Goal: Task Accomplishment & Management: Manage account settings

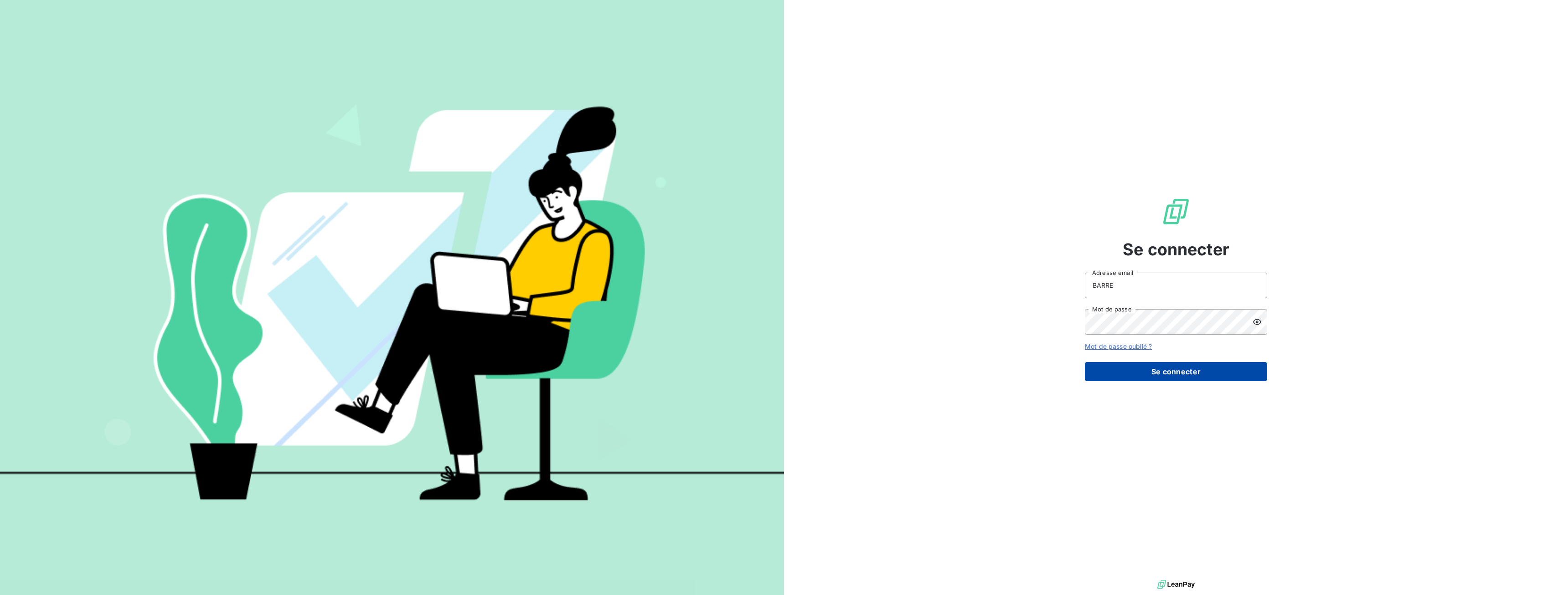
click at [1143, 368] on button "Se connecter" at bounding box center [1176, 371] width 183 height 19
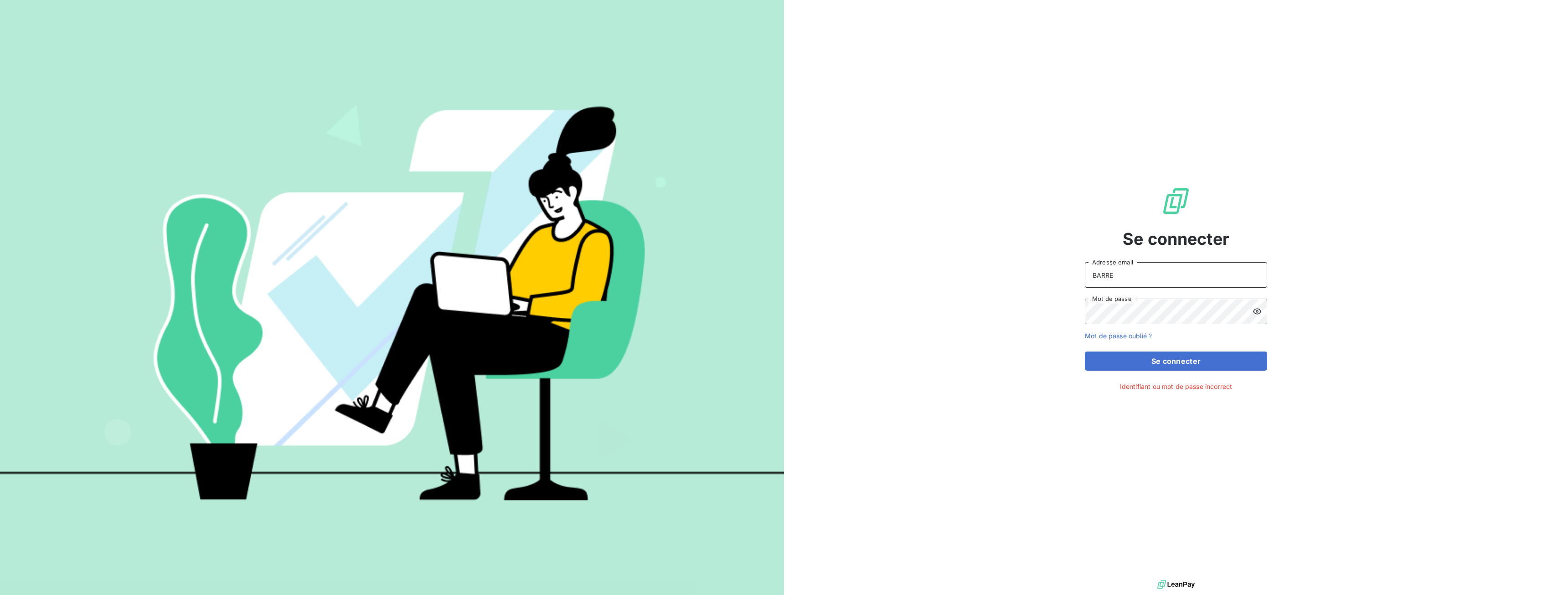
drag, startPoint x: 1125, startPoint y: 273, endPoint x: 1121, endPoint y: 273, distance: 4.0
click at [1125, 273] on input "BARRE" at bounding box center [1176, 275] width 183 height 26
drag, startPoint x: 1125, startPoint y: 275, endPoint x: 1004, endPoint y: 253, distance: 123.0
click at [1005, 253] on div "Se connecter BARRE Adresse email Mot de passe Mot de passe oublié ? Se connecte…" at bounding box center [1176, 289] width 784 height 578
type input "amelie.barre@groupe-pandora.com"
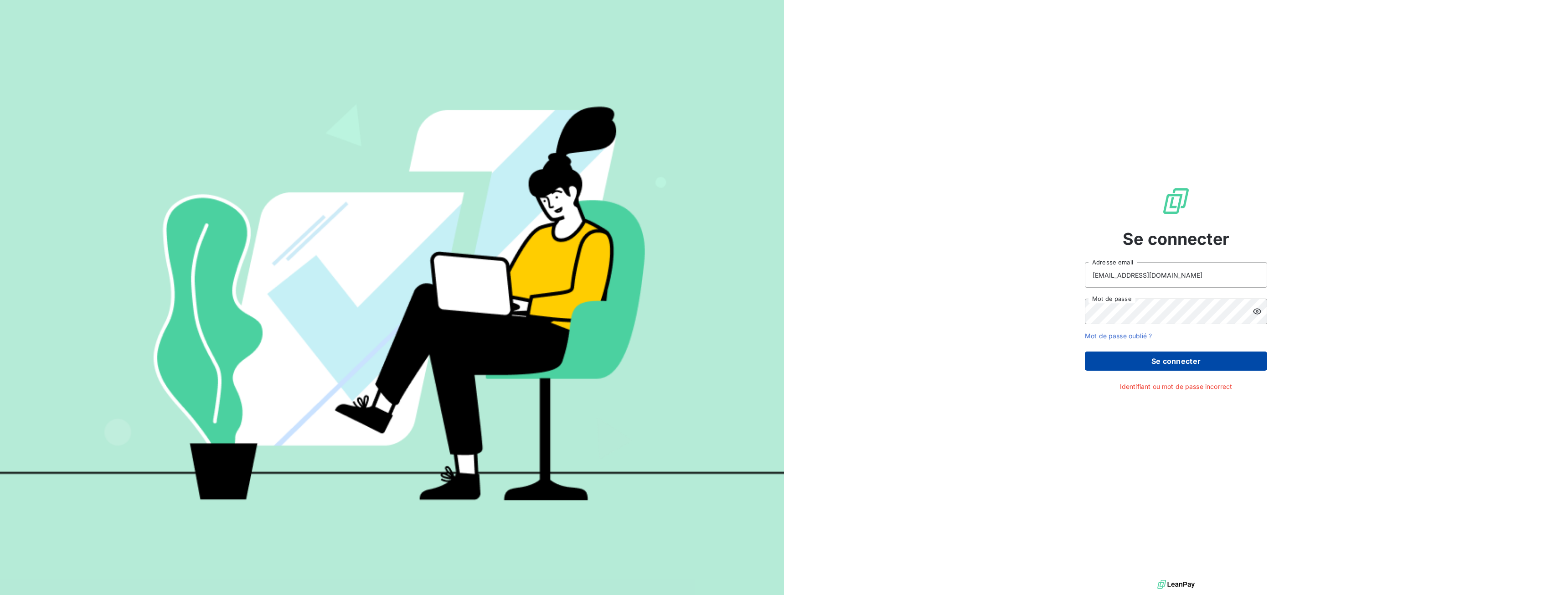
click at [1197, 355] on button "Se connecter" at bounding box center [1176, 361] width 183 height 19
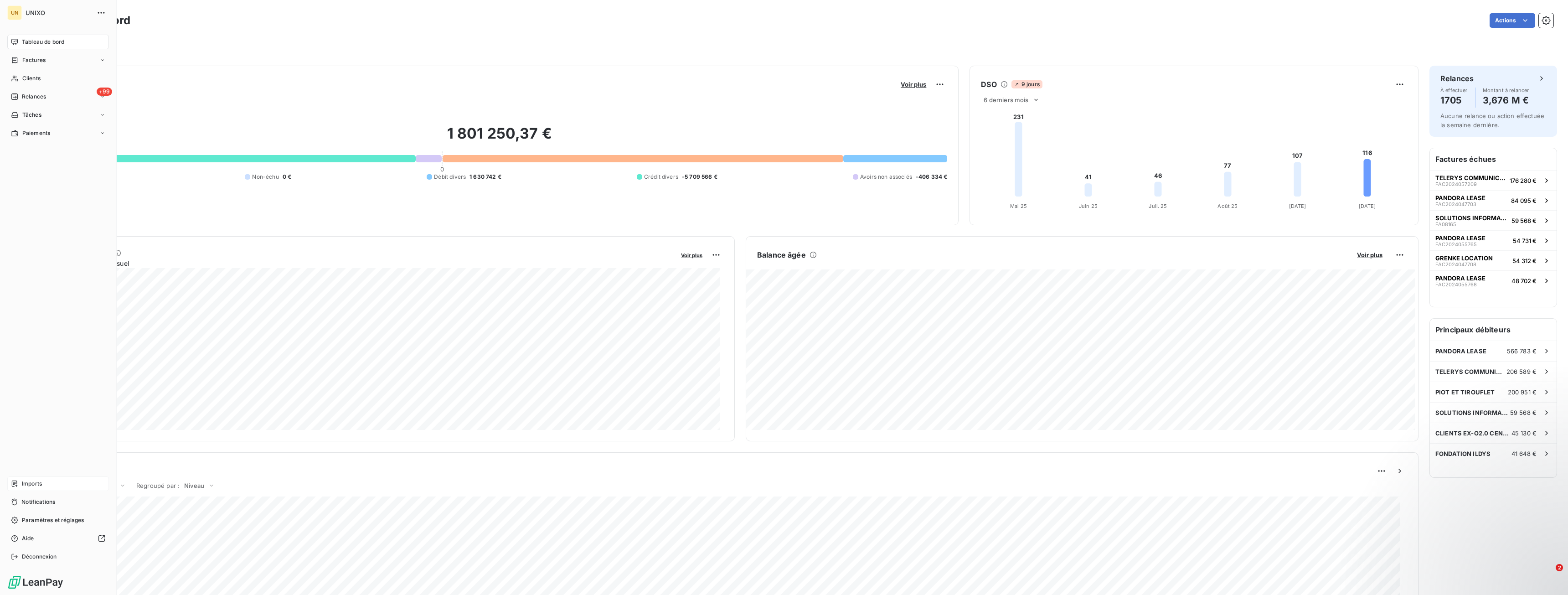
click at [26, 484] on span "Imports" at bounding box center [32, 484] width 20 height 8
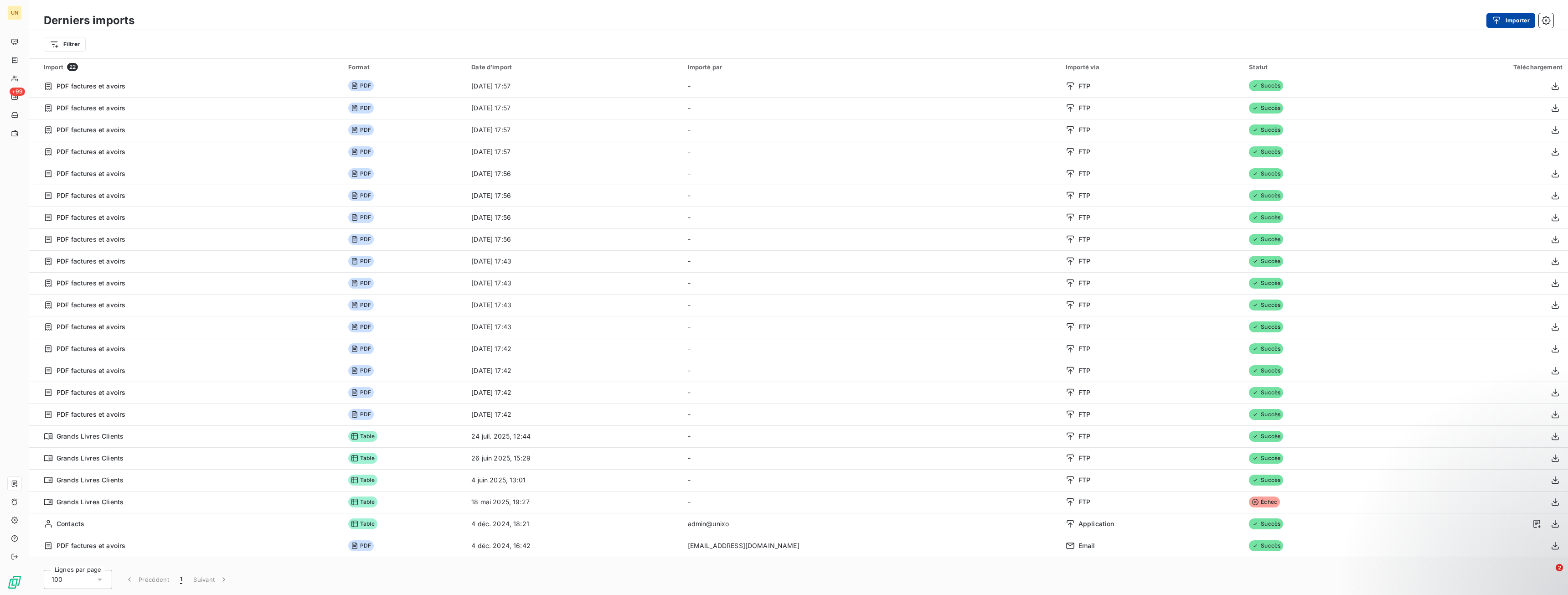
click at [1516, 24] on button "Importer" at bounding box center [1511, 21] width 49 height 15
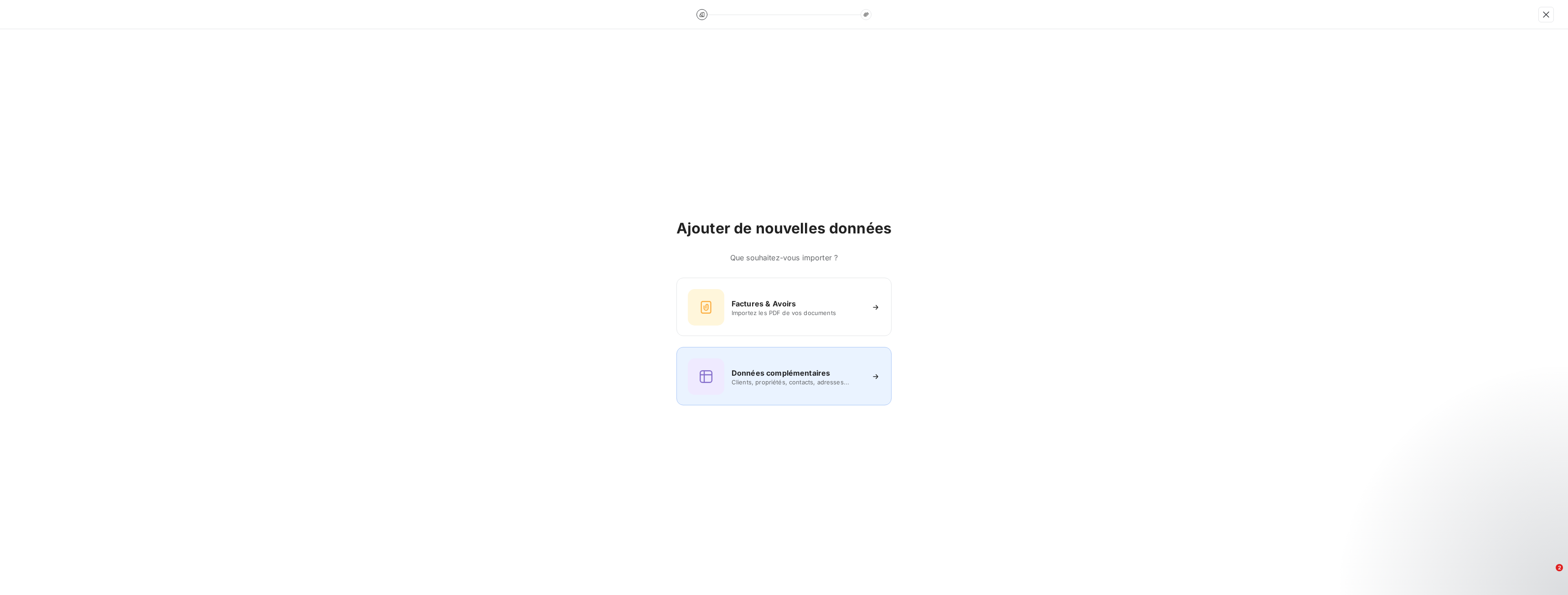
click at [800, 371] on h6 "Données complémentaires" at bounding box center [781, 373] width 99 height 11
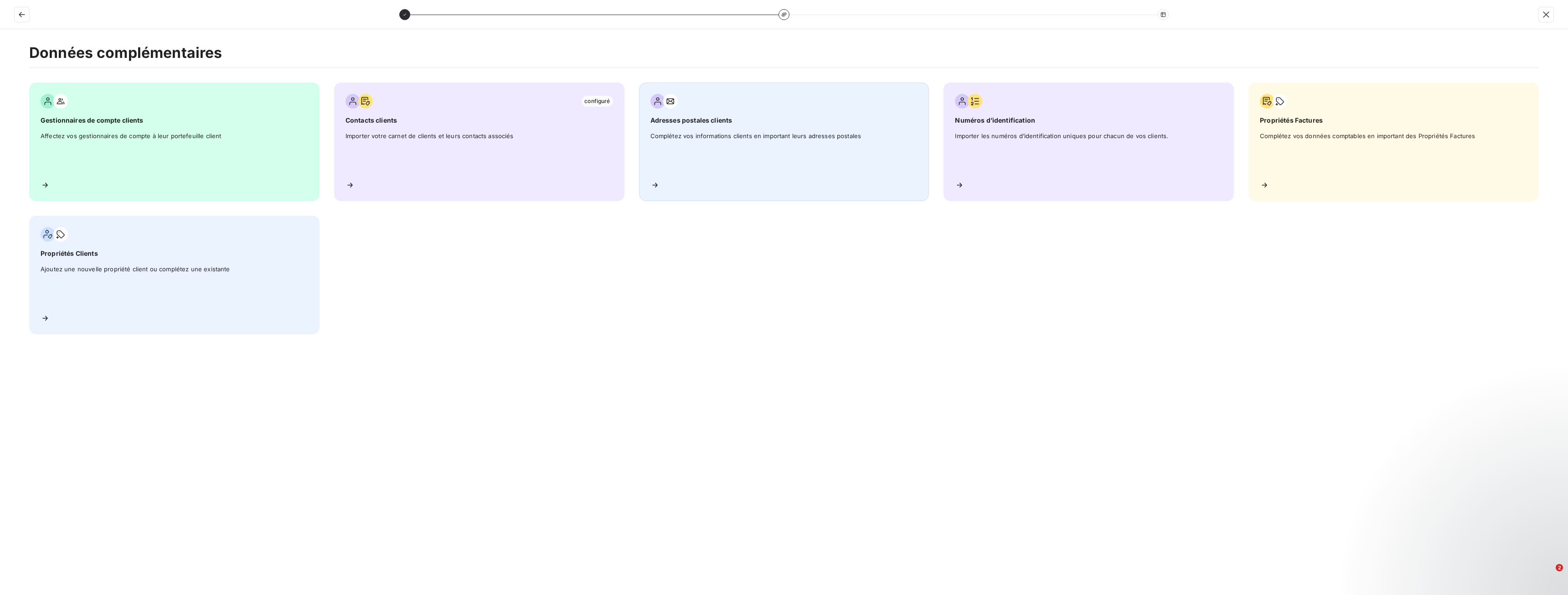
click at [684, 150] on span "Complétez vos informations clients en important leurs adresses postales" at bounding box center [785, 152] width 268 height 41
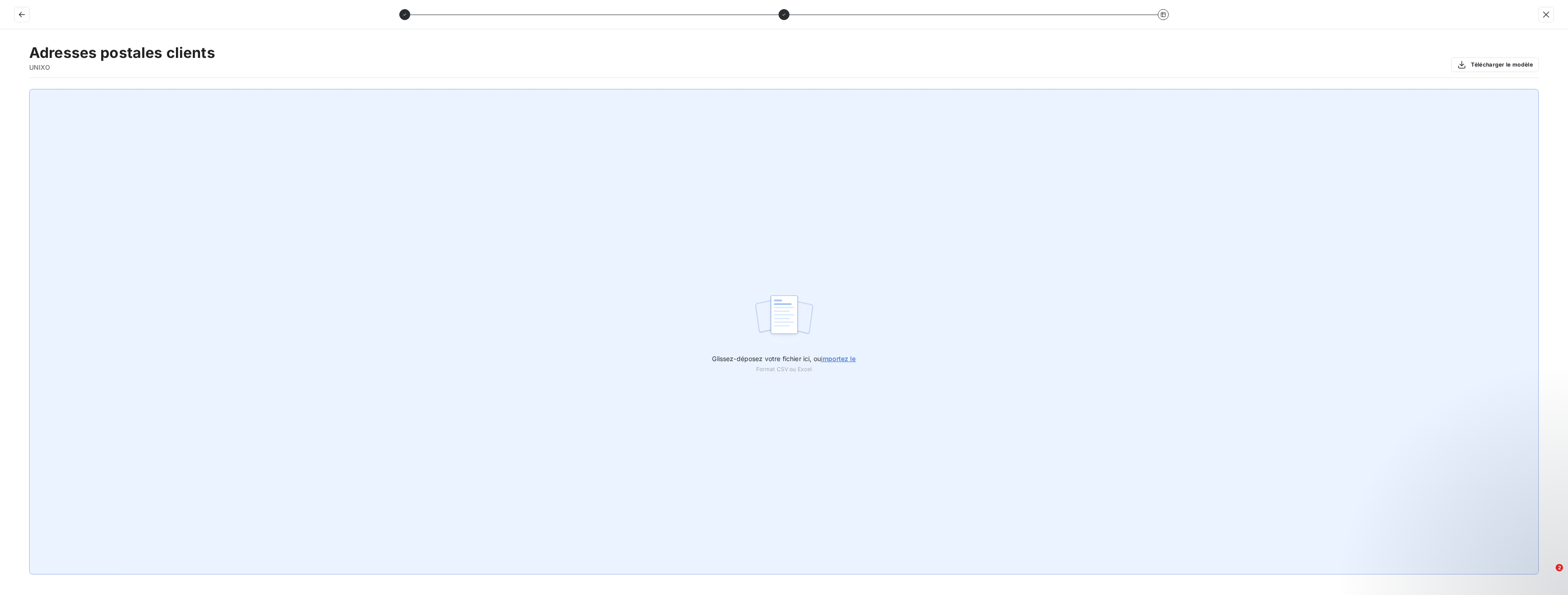
click at [831, 360] on span "importez le" at bounding box center [839, 359] width 35 height 8
click at [1, 90] on input "Glissez-déposez votre fichier ici, ou importez le" at bounding box center [0, 89] width 1 height 1
click at [831, 362] on span "importez le" at bounding box center [839, 359] width 35 height 8
click at [1, 90] on input "Glissez-déposez votre fichier ici, ou importez le" at bounding box center [0, 89] width 1 height 1
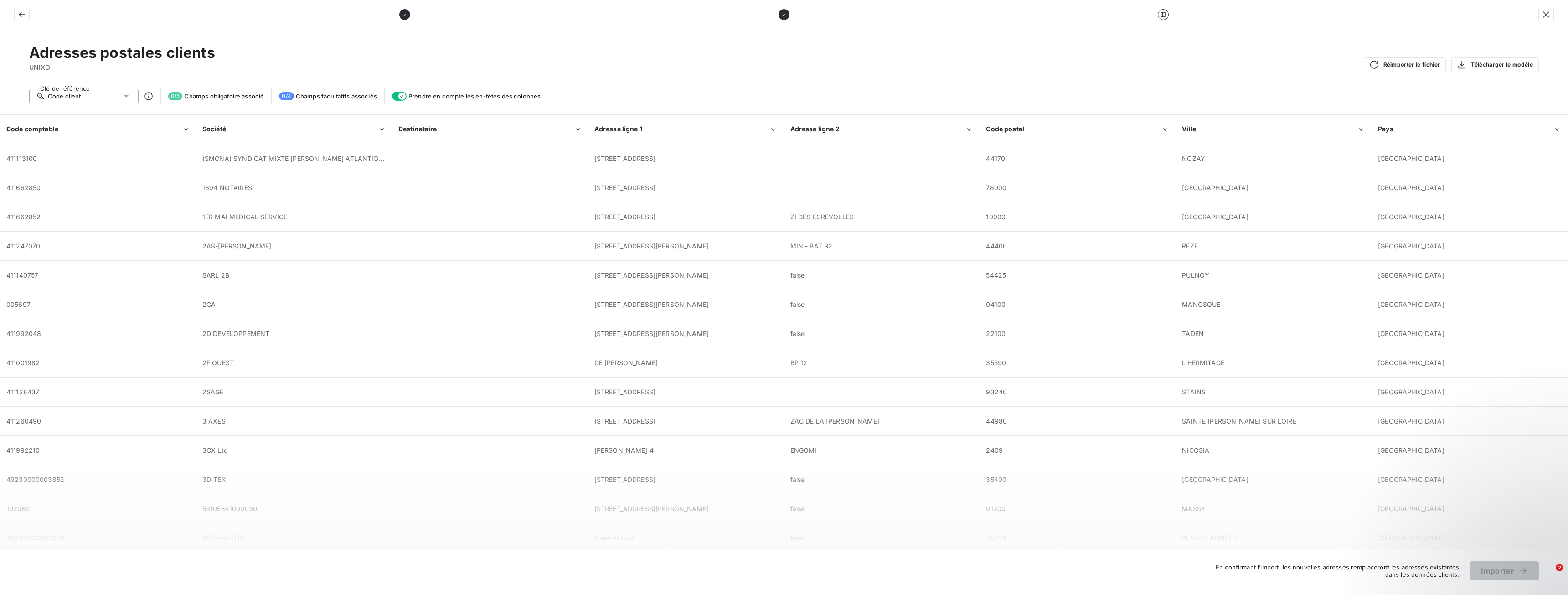
click at [1094, 541] on span "35998" at bounding box center [1078, 538] width 184 height 9
click at [1389, 63] on button "Réimporter le fichier" at bounding box center [1405, 65] width 83 height 15
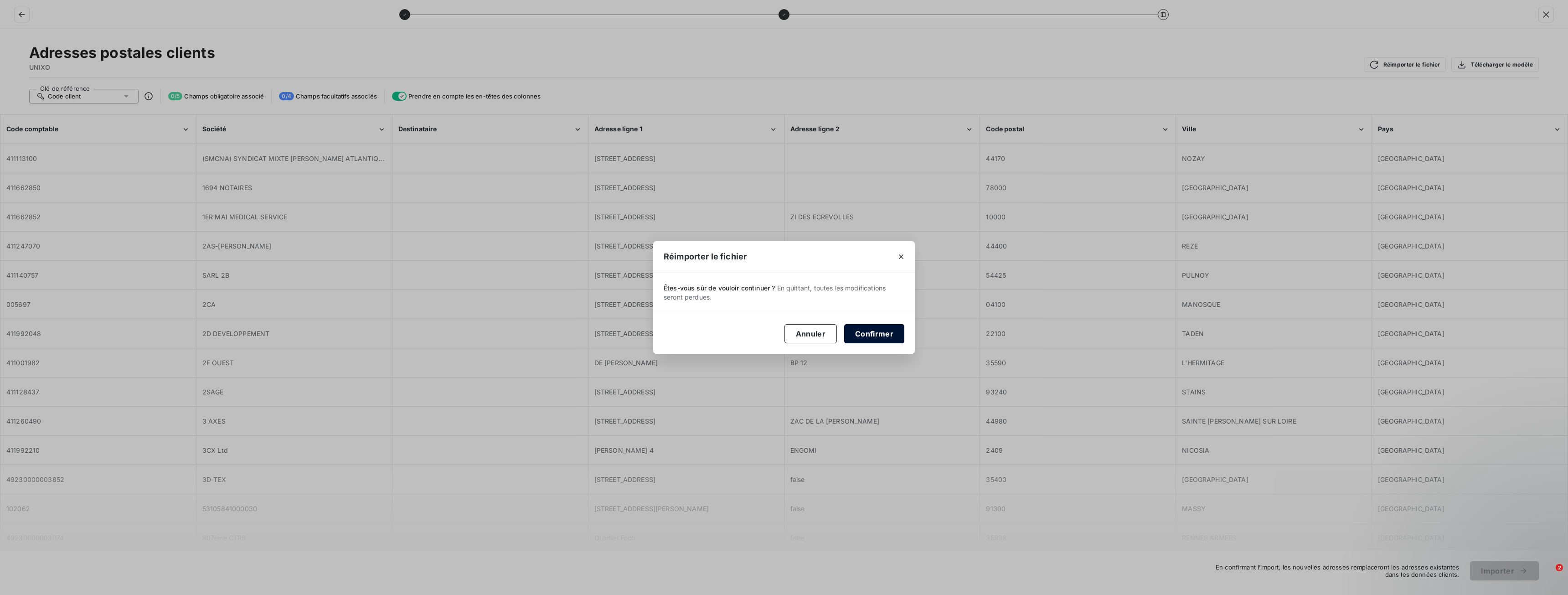
click at [866, 336] on button "Confirmer" at bounding box center [874, 333] width 60 height 19
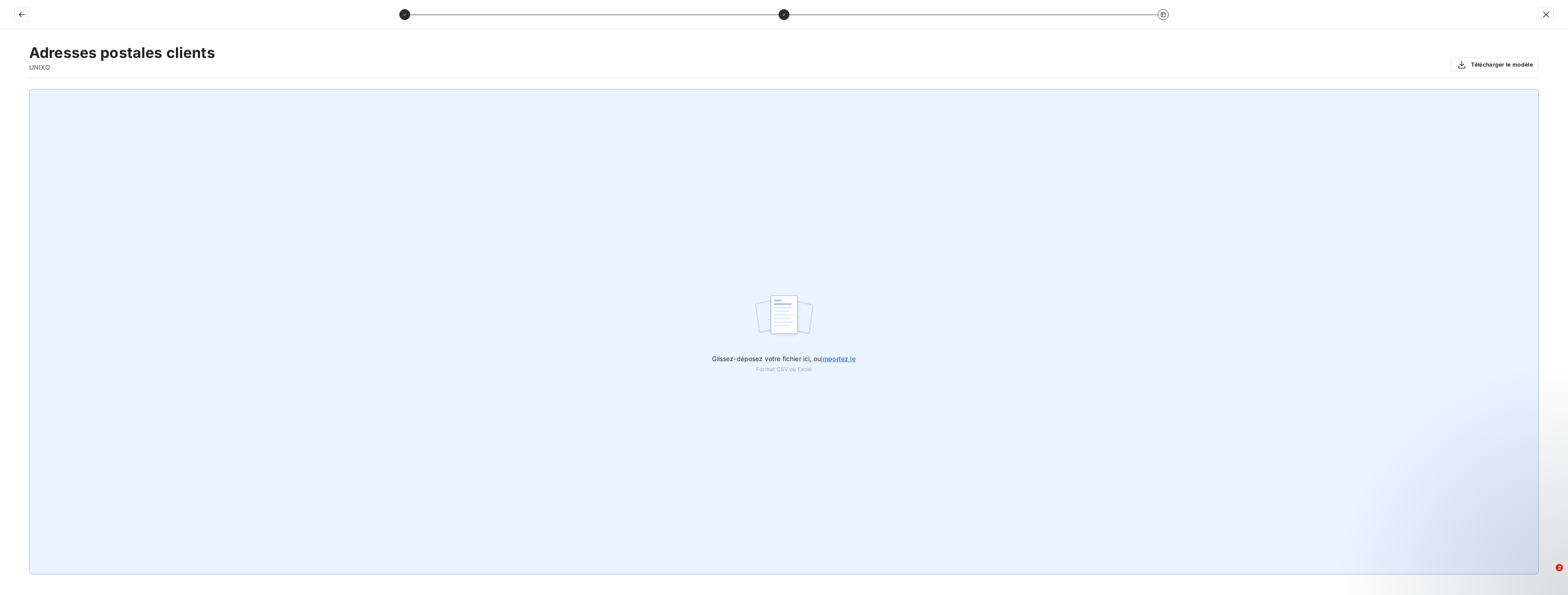
click at [843, 356] on span "importez le" at bounding box center [839, 359] width 35 height 8
click at [1, 90] on input "Glissez-déposez votre fichier ici, ou importez le" at bounding box center [0, 89] width 1 height 1
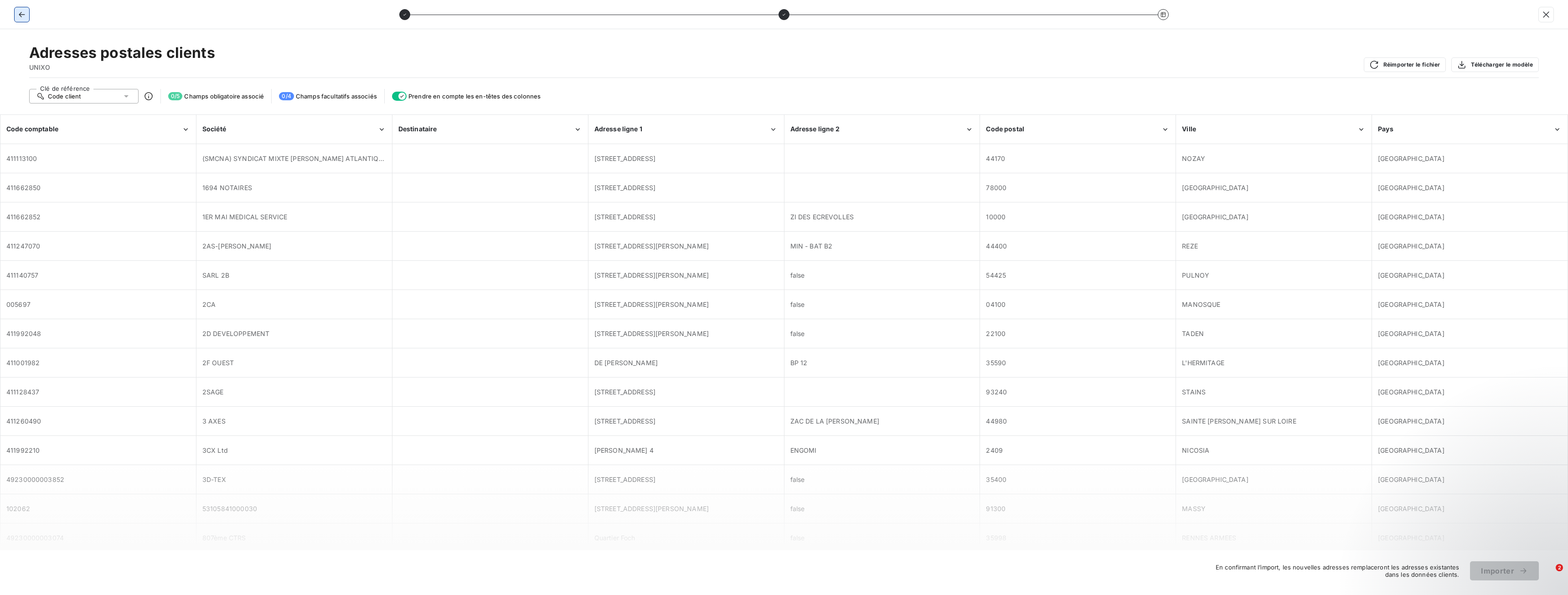
click at [23, 15] on icon "button" at bounding box center [22, 14] width 6 height 5
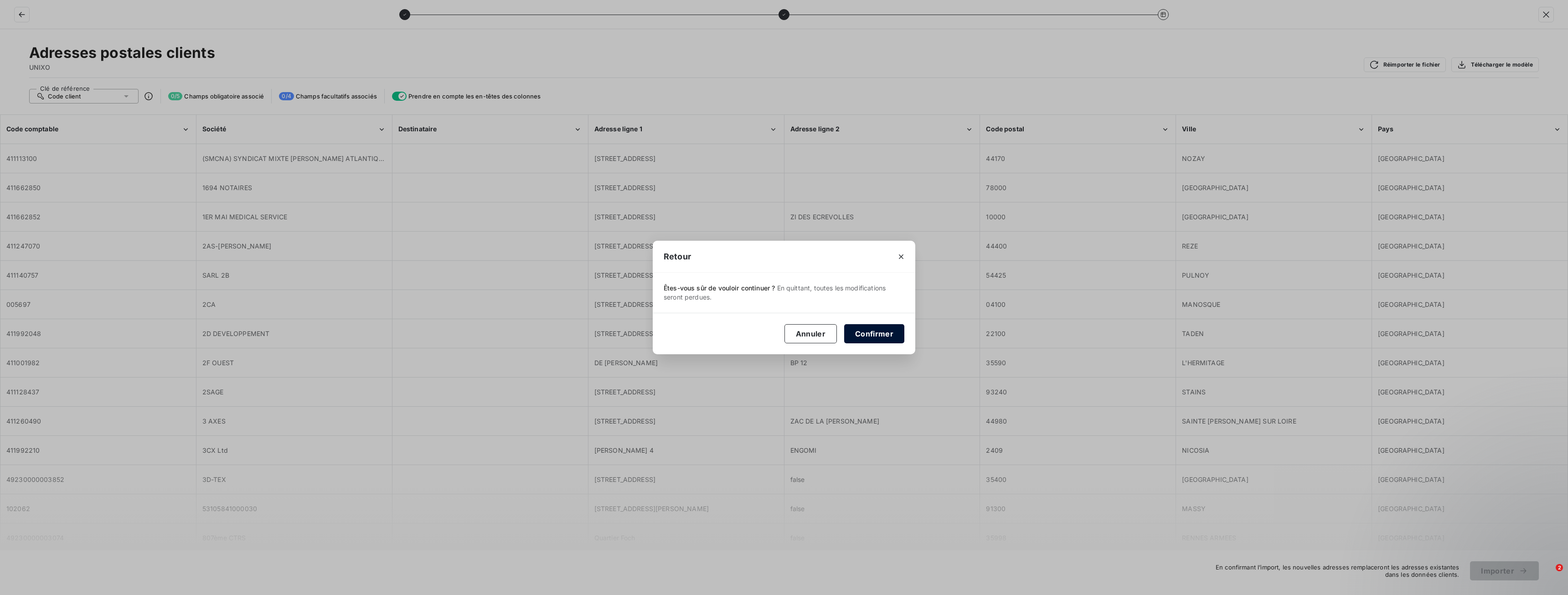
click at [873, 331] on button "Confirmer" at bounding box center [874, 333] width 60 height 19
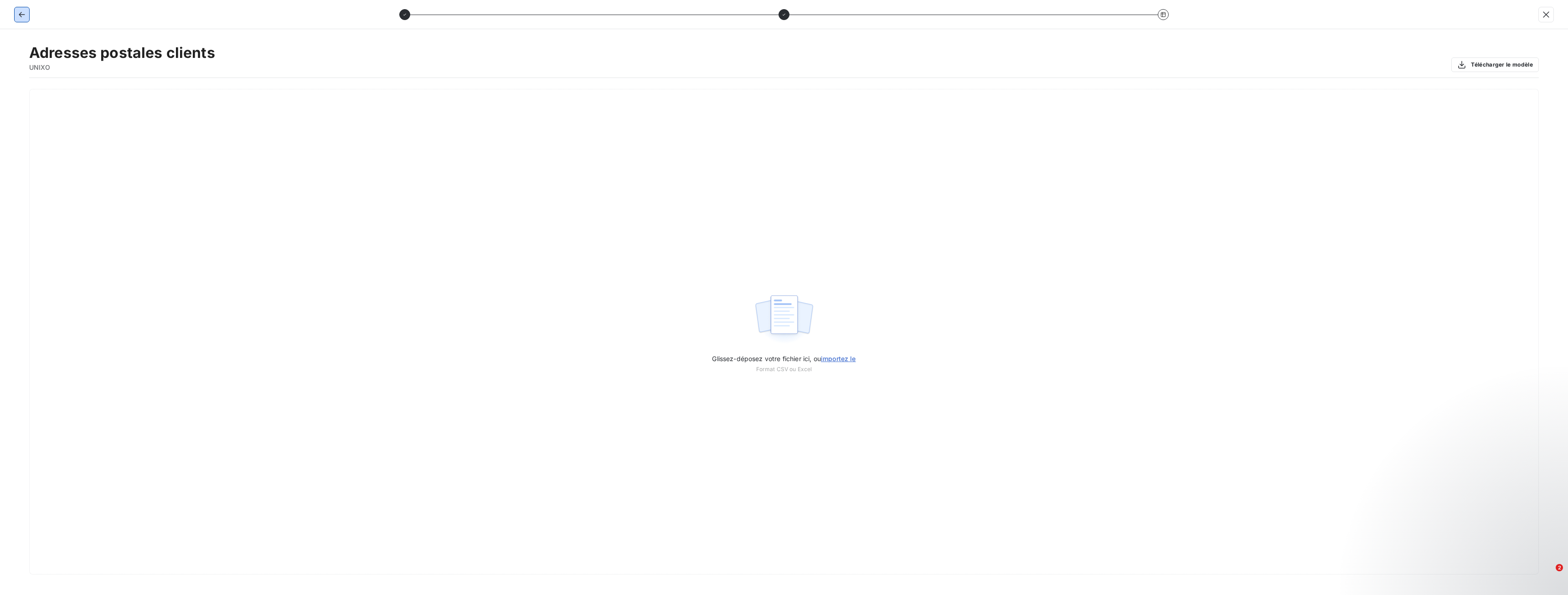
drag, startPoint x: 15, startPoint y: 12, endPoint x: 66, endPoint y: 27, distance: 53.2
click at [14, 12] on div at bounding box center [784, 15] width 1568 height 29
click at [19, 10] on icon "button" at bounding box center [21, 14] width 9 height 9
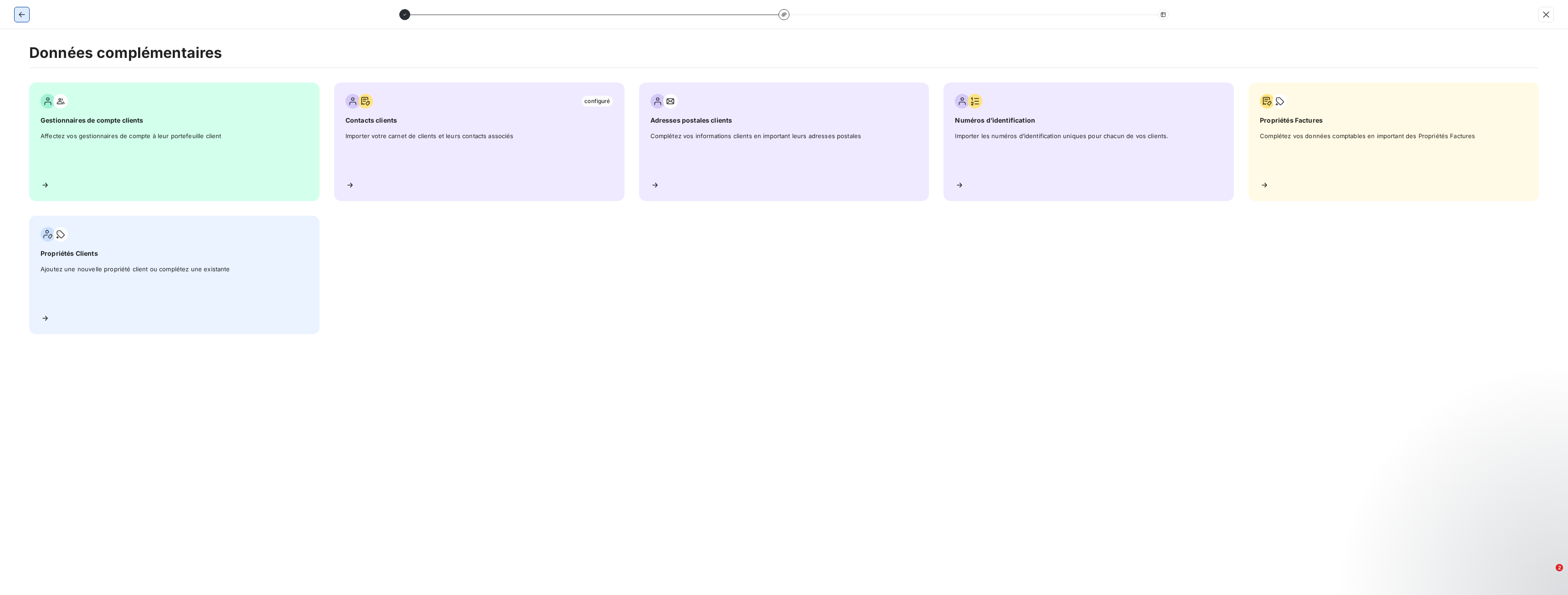
click at [23, 13] on icon "button" at bounding box center [21, 14] width 9 height 9
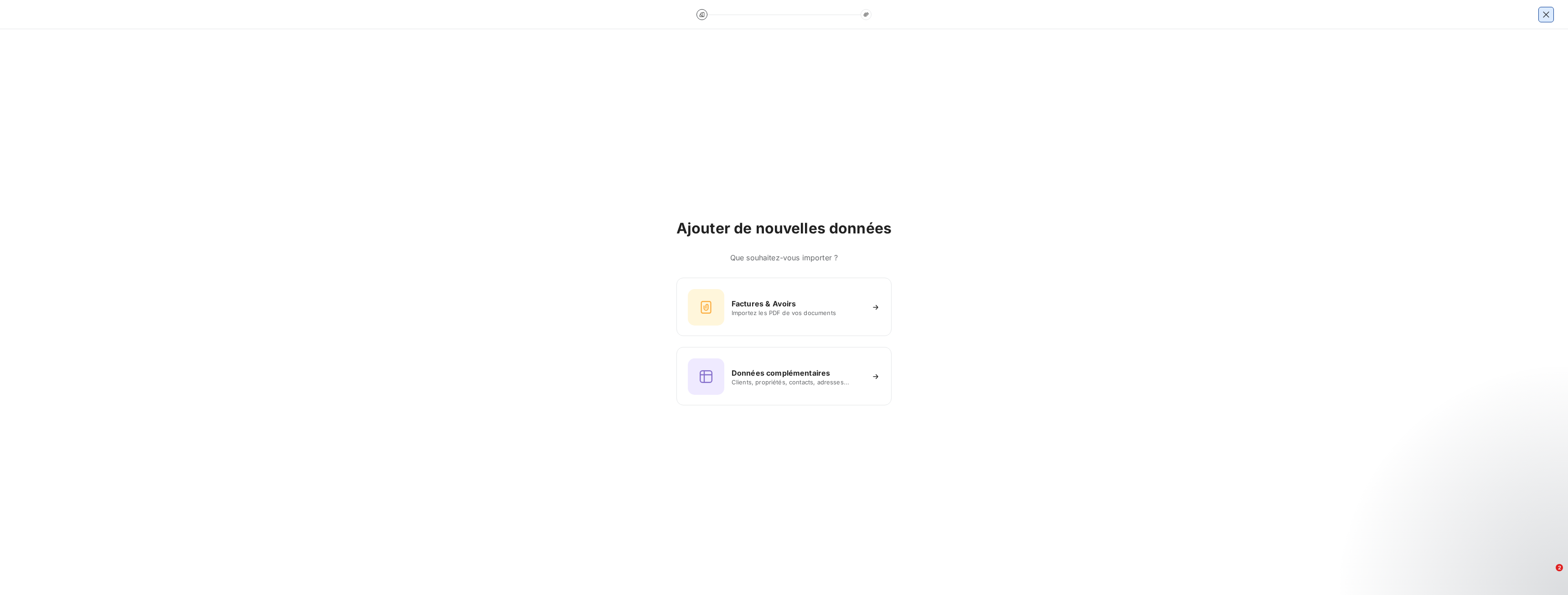
click at [1548, 15] on icon "button" at bounding box center [1546, 14] width 9 height 9
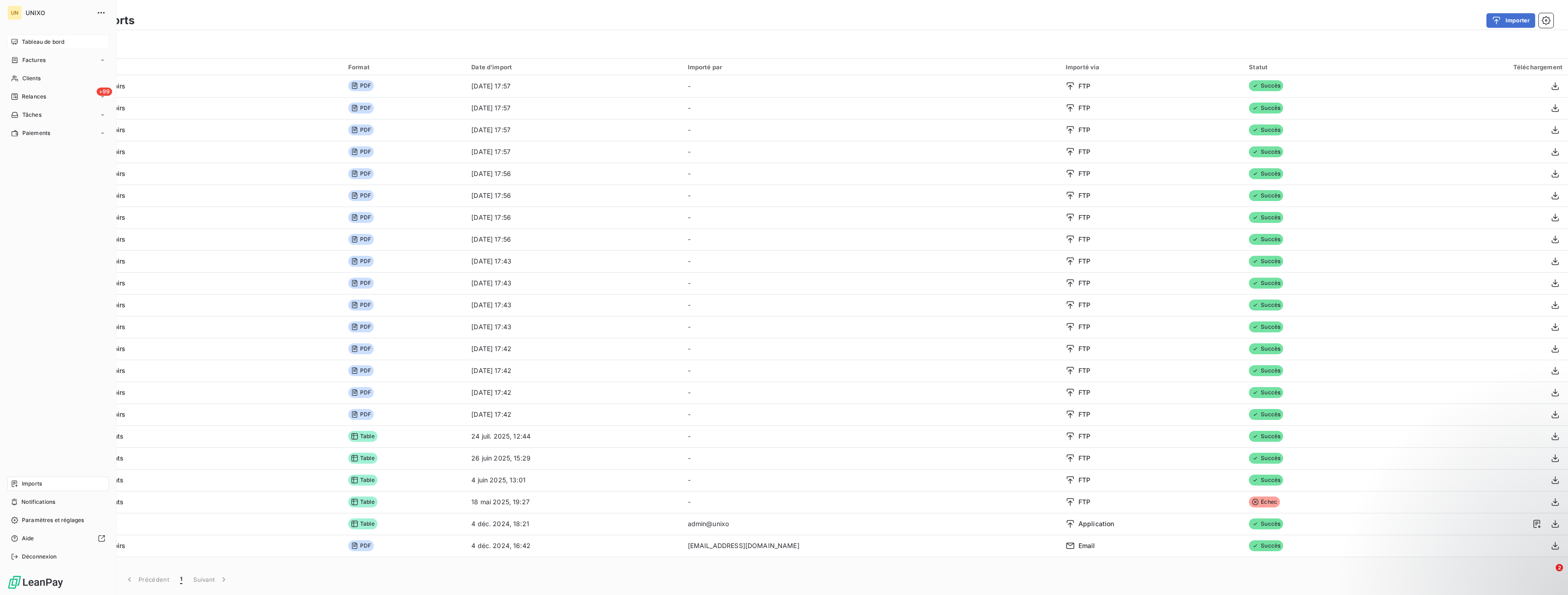
click at [44, 42] on span "Tableau de bord" at bounding box center [43, 41] width 43 height 8
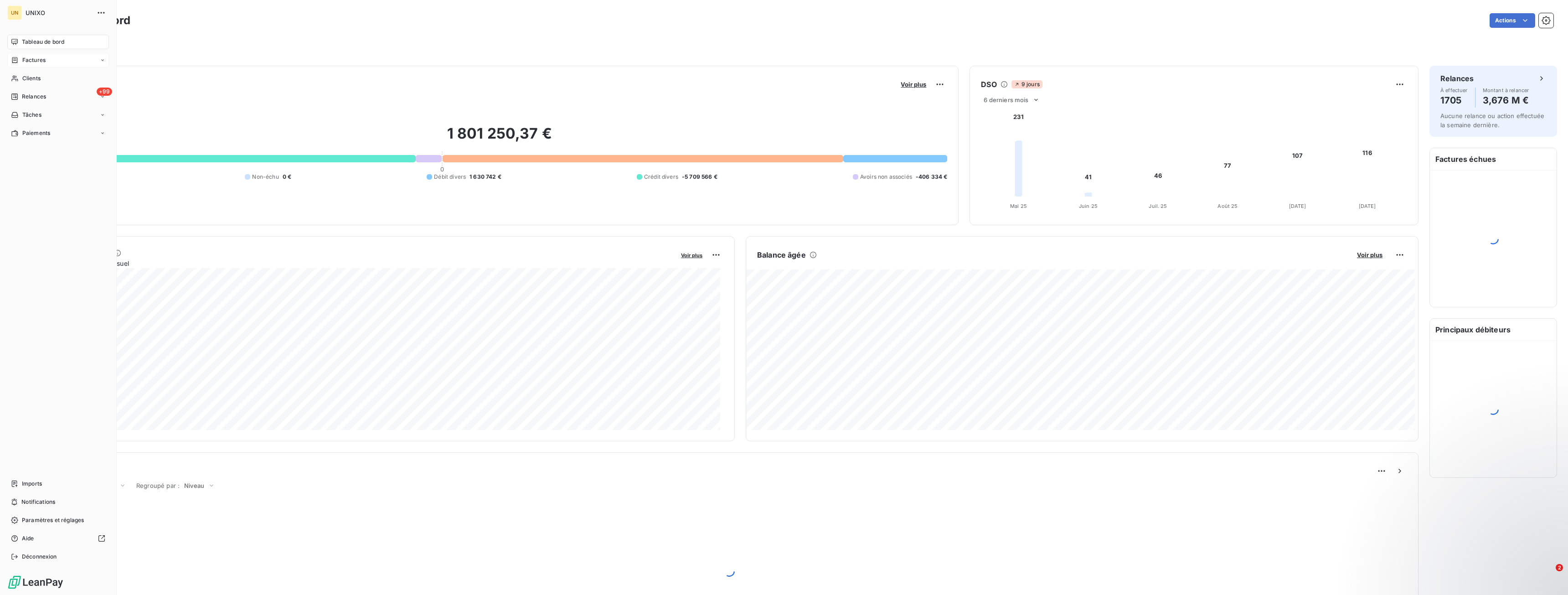
click at [33, 61] on span "Factures" at bounding box center [34, 60] width 23 height 8
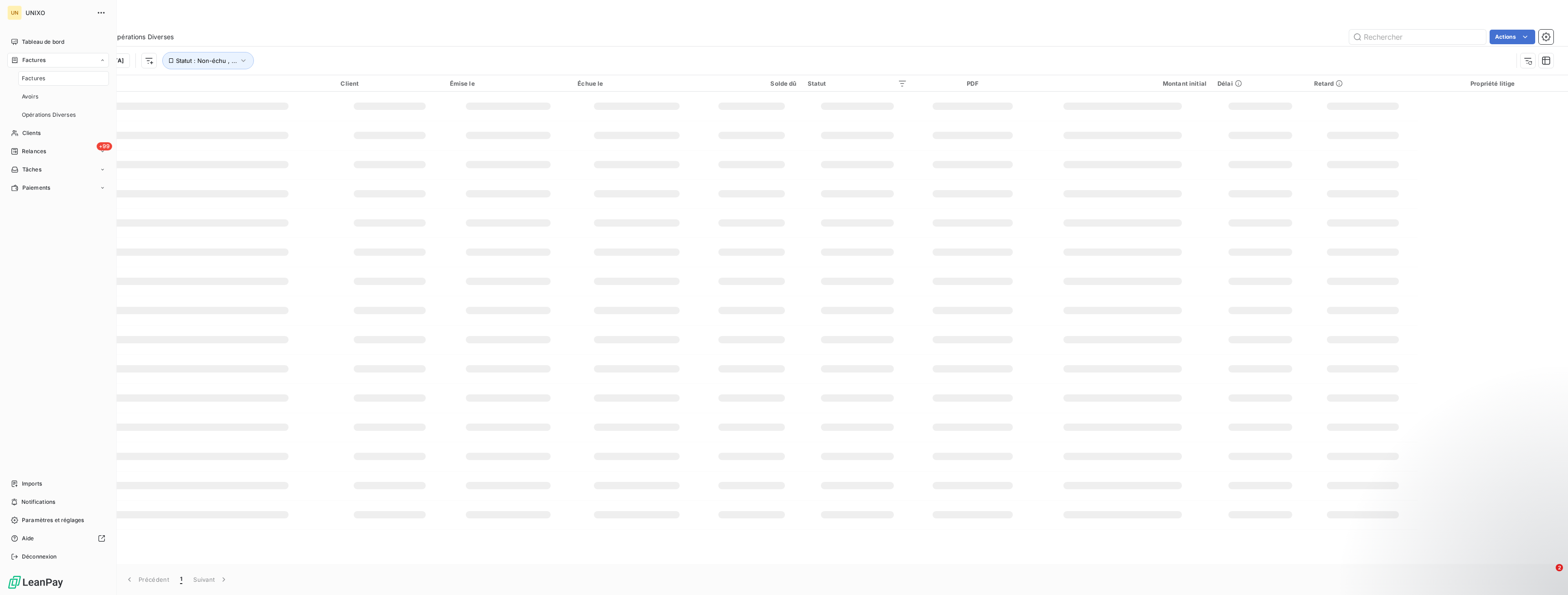
click at [33, 79] on span "Factures" at bounding box center [33, 78] width 23 height 8
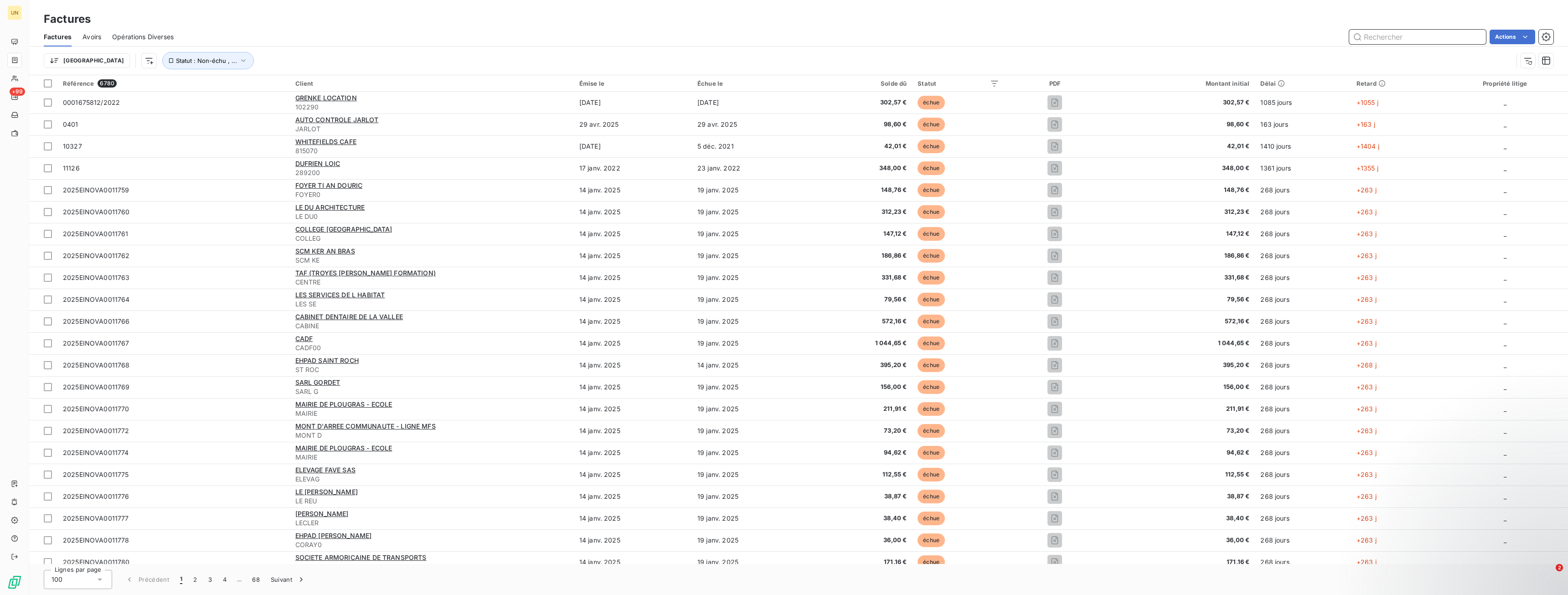
click at [1418, 41] on input "text" at bounding box center [1418, 37] width 137 height 15
paste input "FAC2024060953"
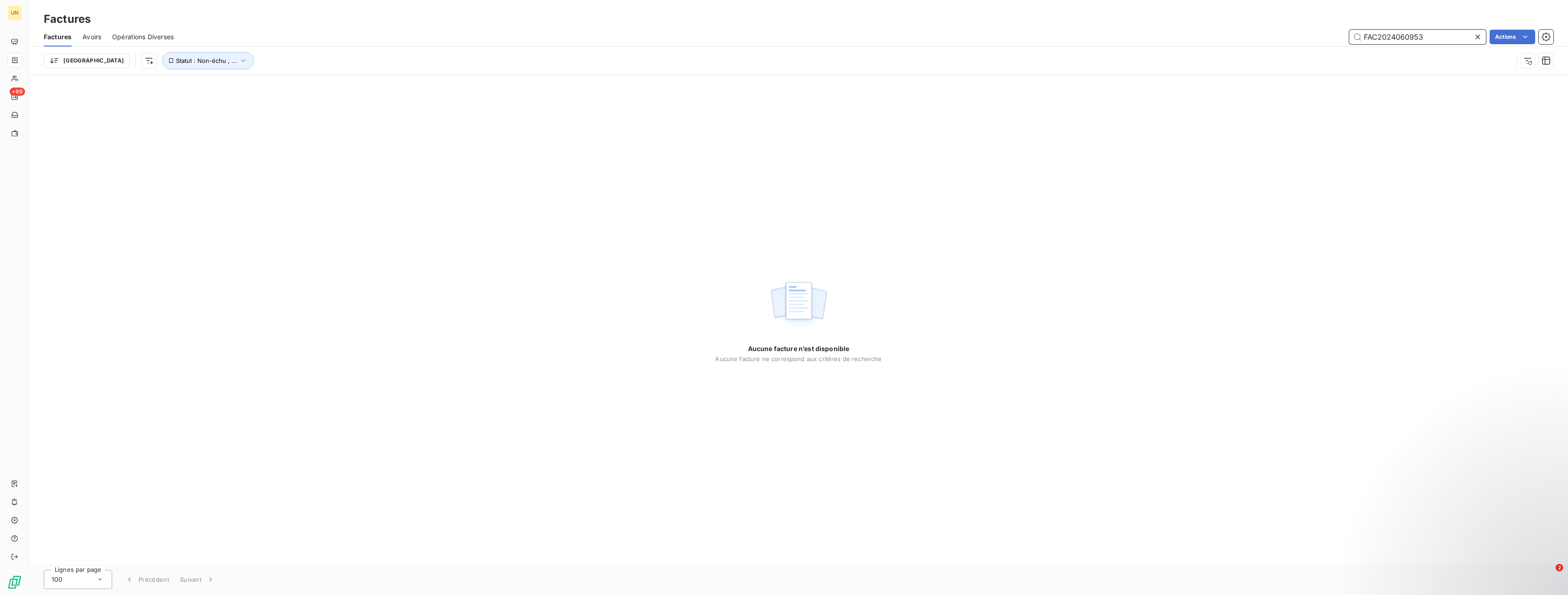
drag, startPoint x: 1380, startPoint y: 38, endPoint x: 1338, endPoint y: 39, distance: 42.0
click at [1338, 39] on div "FAC2024060953 Actions" at bounding box center [869, 37] width 1369 height 15
type input "2024060953"
click at [1508, 35] on html "UN +99 Factures Factures Avoirs Opérations Diverses 2024060953 Actions Trier St…" at bounding box center [784, 297] width 1568 height 595
click at [1503, 33] on html "UN +99 Factures Factures Avoirs Opérations Diverses 2024060953 Actions Trier St…" at bounding box center [784, 297] width 1568 height 595
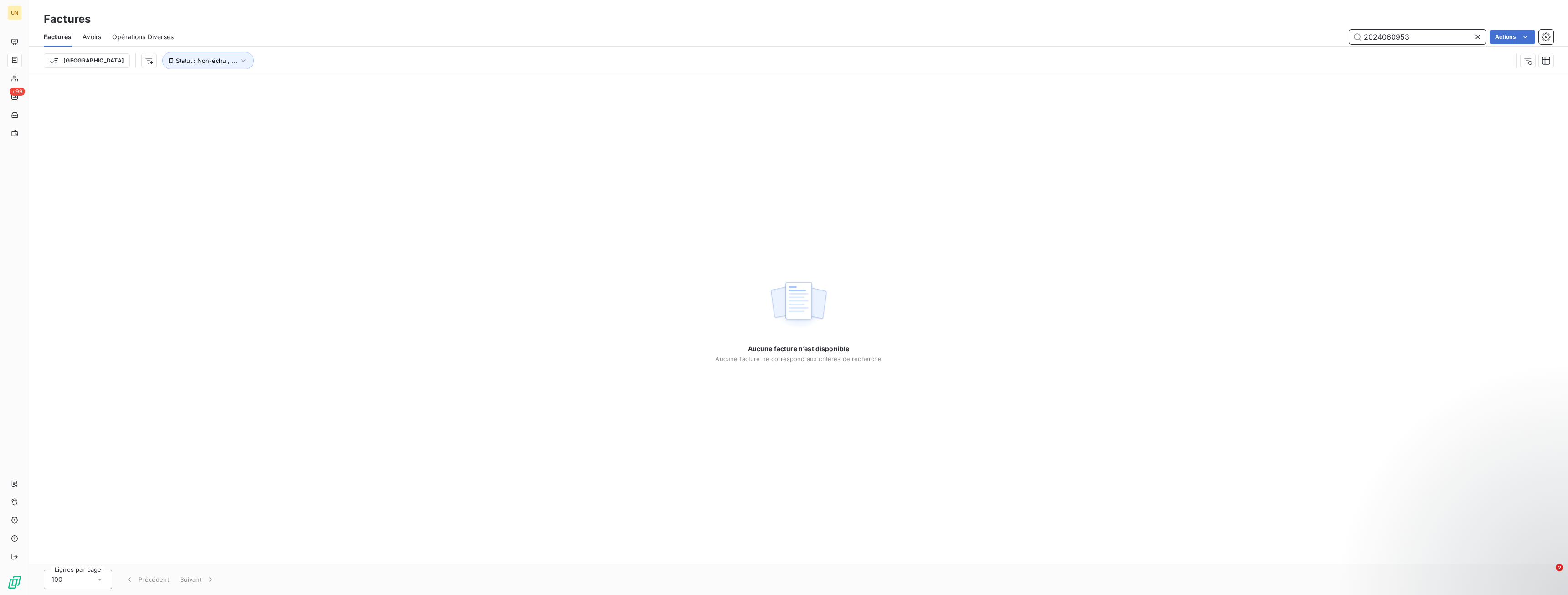
click at [1446, 38] on input "2024060953" at bounding box center [1418, 37] width 137 height 15
drag, startPoint x: 1426, startPoint y: 37, endPoint x: 1271, endPoint y: 32, distance: 155.1
click at [1271, 32] on div "2024060953 Actions" at bounding box center [869, 37] width 1369 height 15
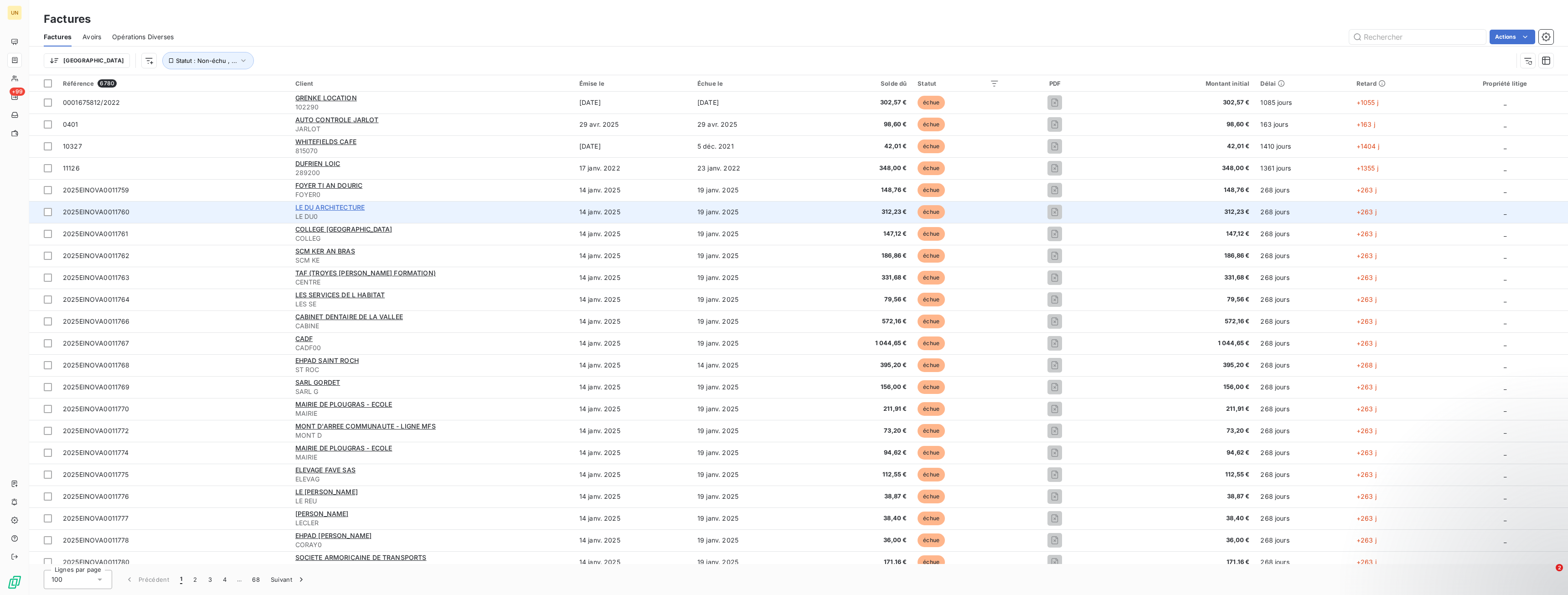
click at [325, 208] on span "LE DU ARCHITECTURE" at bounding box center [330, 207] width 70 height 8
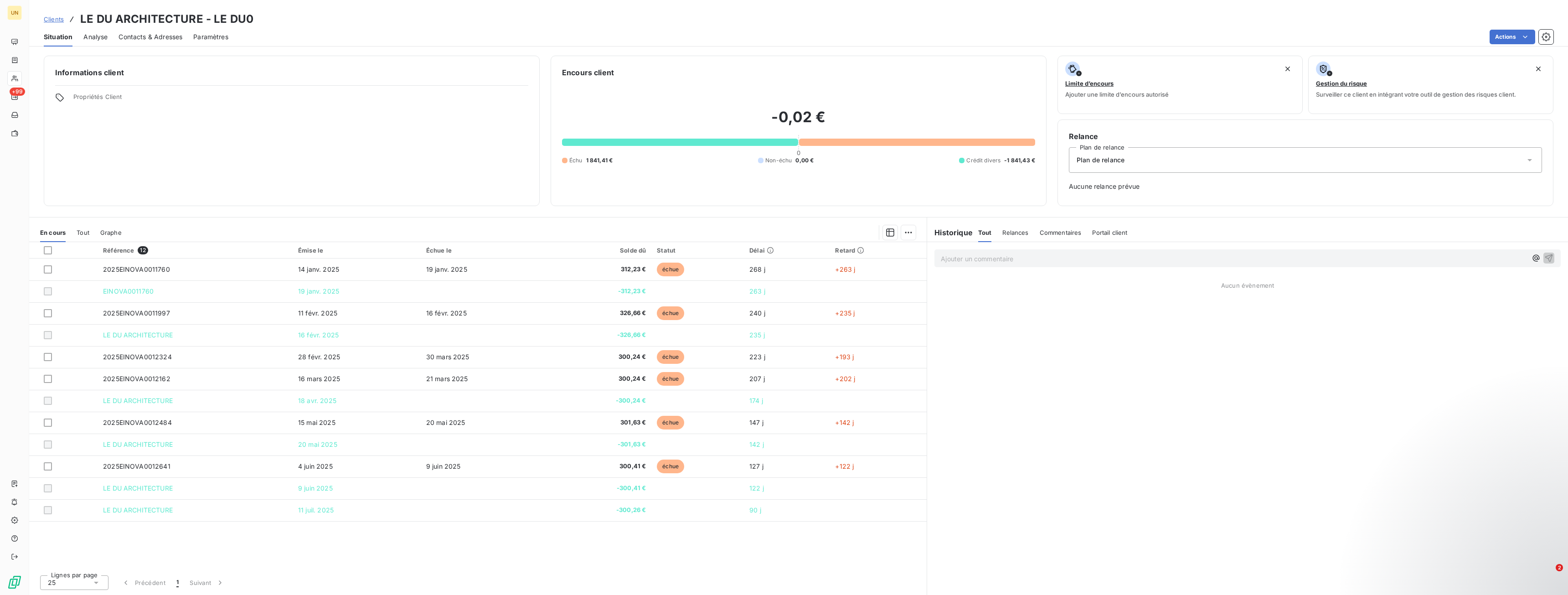
drag, startPoint x: 55, startPoint y: 18, endPoint x: 59, endPoint y: 15, distance: 5.0
click at [55, 18] on span "Clients" at bounding box center [54, 19] width 20 height 7
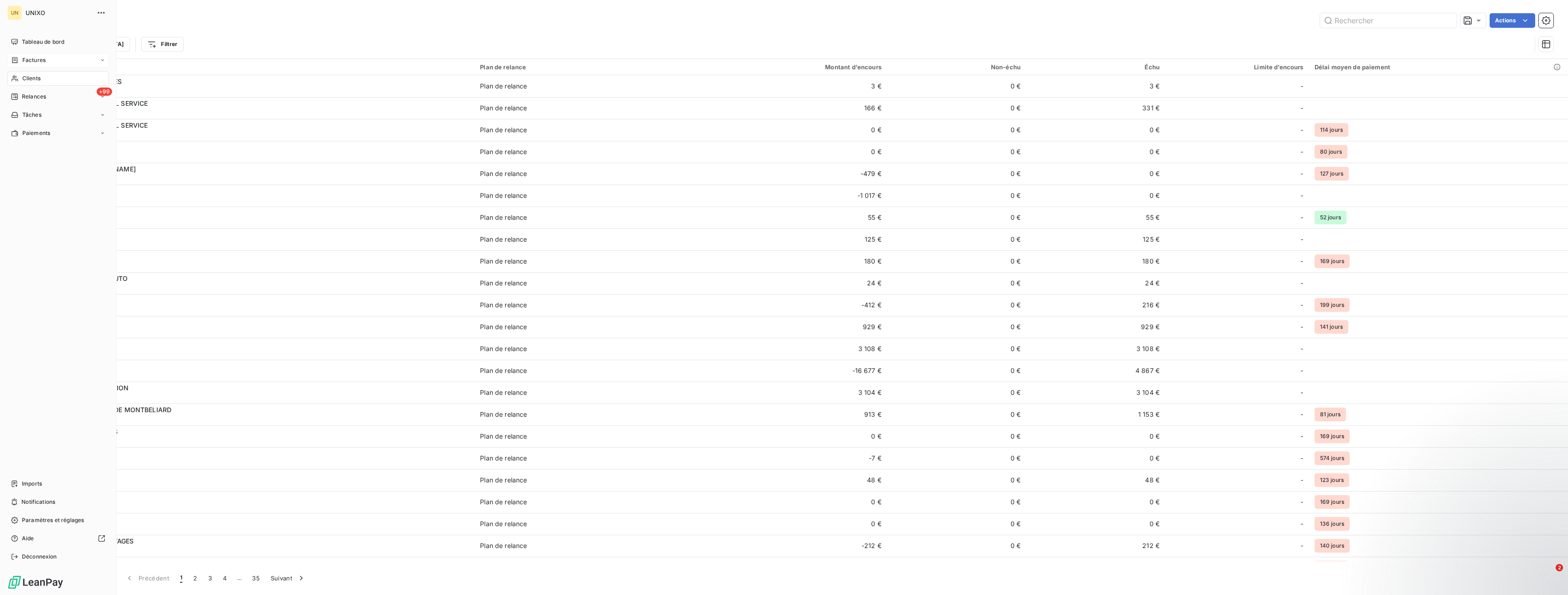
click at [102, 58] on icon at bounding box center [102, 60] width 5 height 5
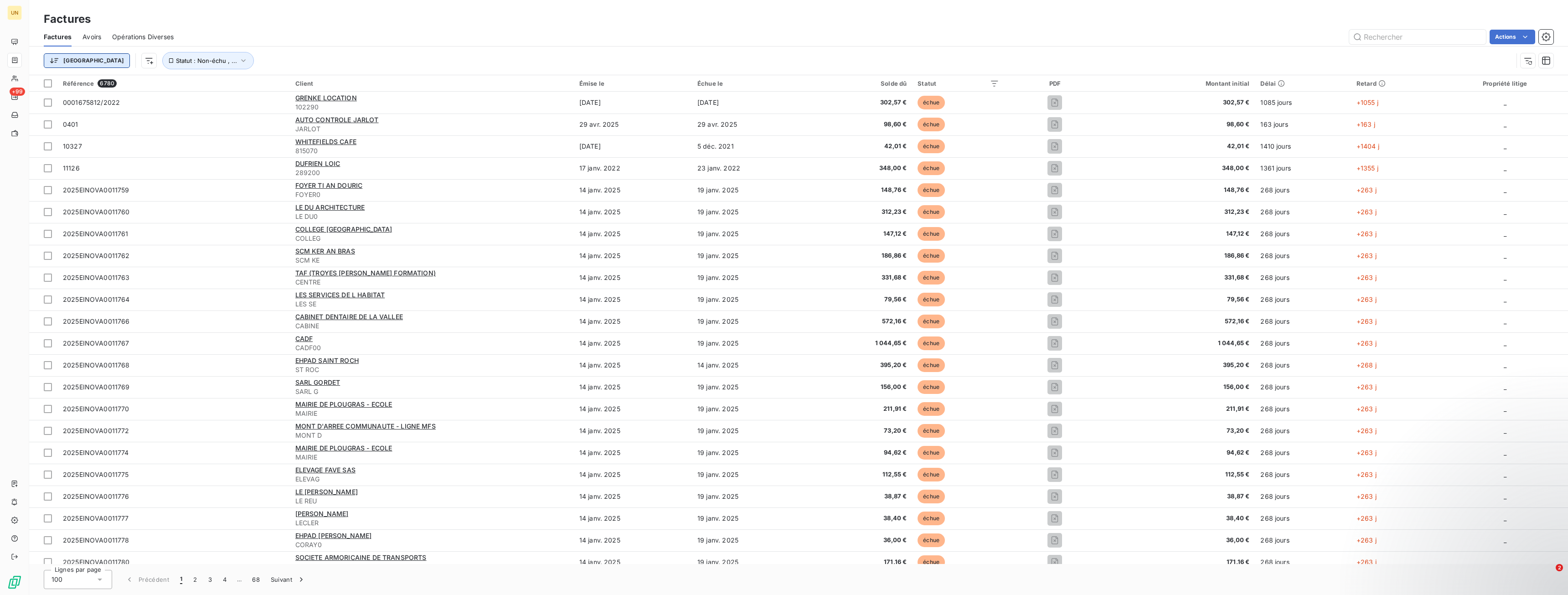
click at [61, 61] on html "UN +99 Factures Factures Avoirs Opérations Diverses Actions Trier Statut : Non-…" at bounding box center [784, 297] width 1568 height 595
click at [13, 202] on html "UN +99 Factures Factures Avoirs Opérations Diverses Actions Trier Rechercher et…" at bounding box center [784, 297] width 1568 height 595
click at [65, 63] on html "UN +99 Factures Factures Avoirs Opérations Diverses Actions Trier Statut : Non-…" at bounding box center [784, 297] width 1568 height 595
click at [77, 117] on div "Référence" at bounding box center [114, 116] width 126 height 15
click at [146, 88] on div "Référence" at bounding box center [111, 88] width 123 height 19
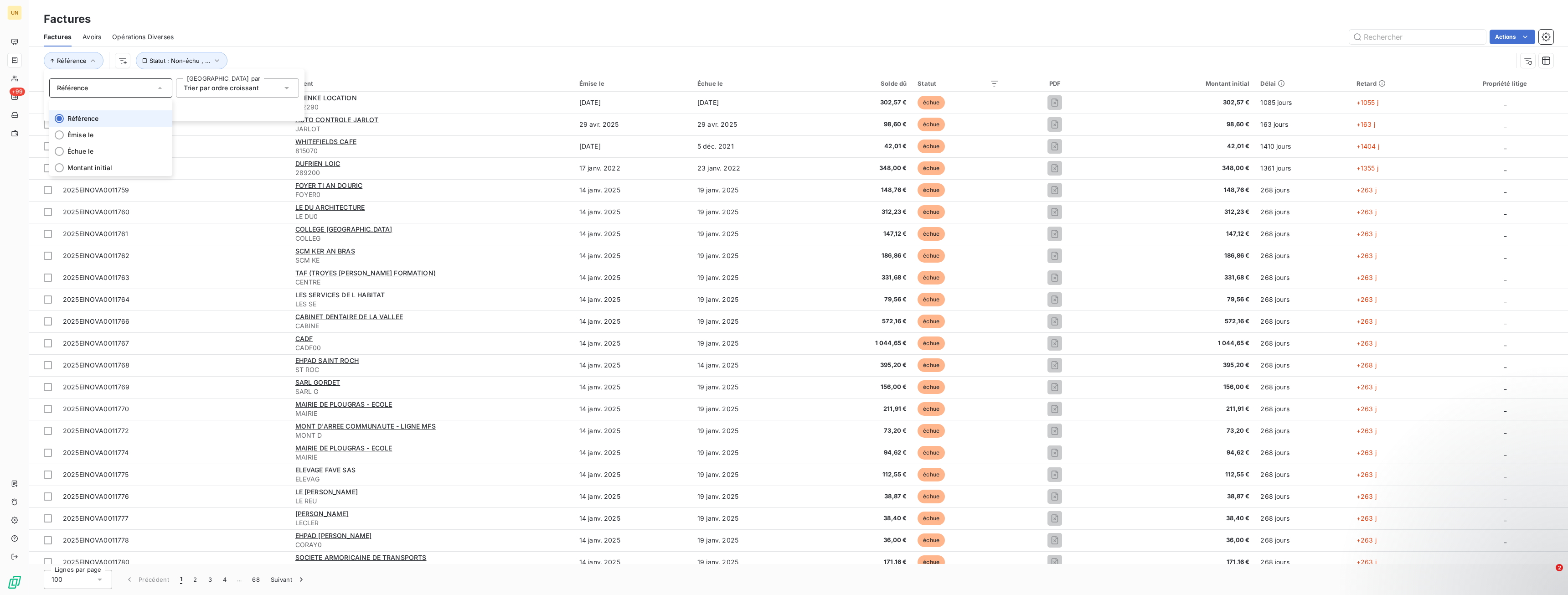
click at [146, 88] on div "Référence" at bounding box center [111, 88] width 123 height 19
click at [219, 86] on span "Trier par ordre croissant" at bounding box center [222, 88] width 75 height 8
click at [326, 52] on div "Référence Statut : Non-échu , ..." at bounding box center [799, 60] width 1510 height 28
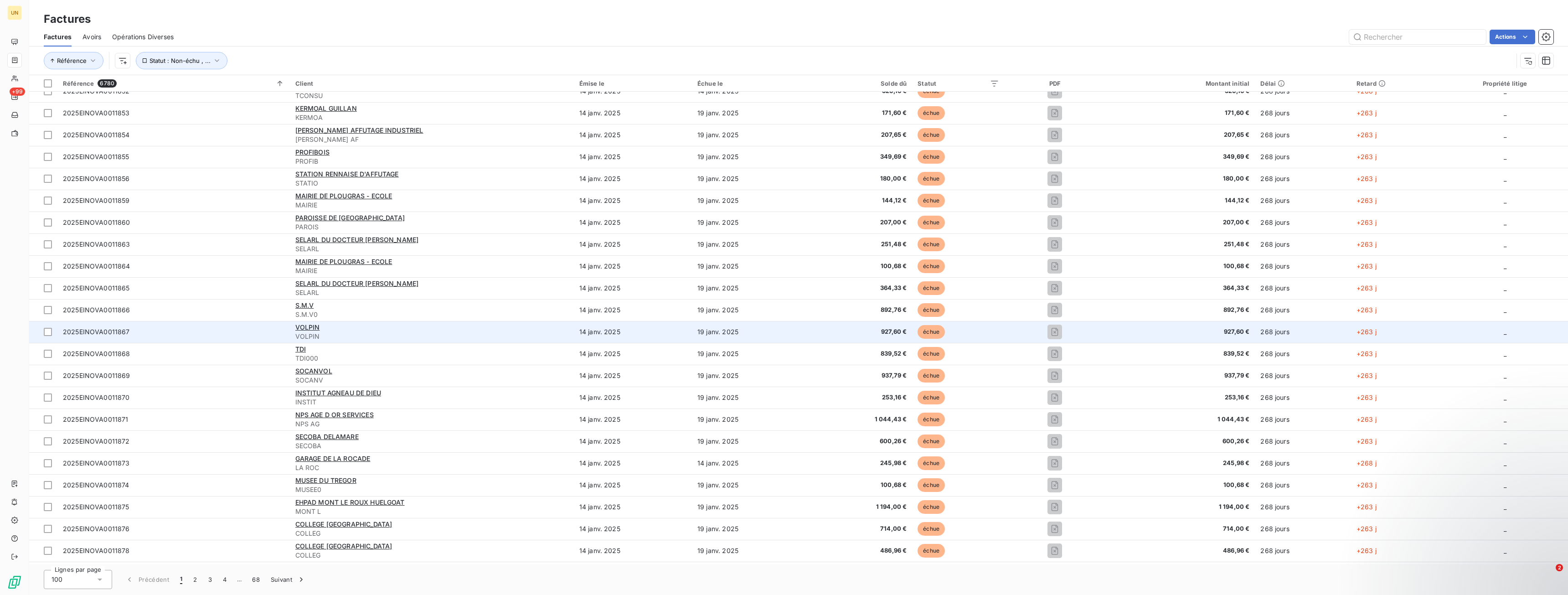
scroll to position [1717, 0]
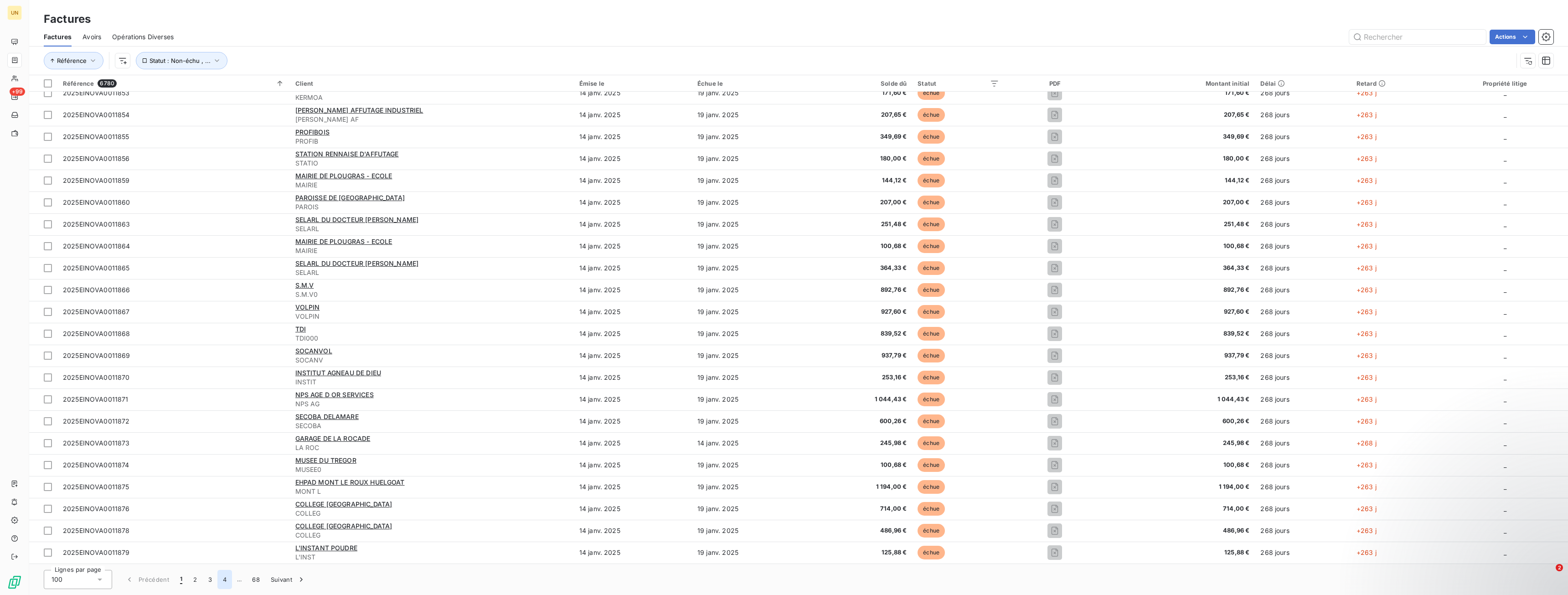
click at [224, 580] on button "4" at bounding box center [225, 579] width 15 height 19
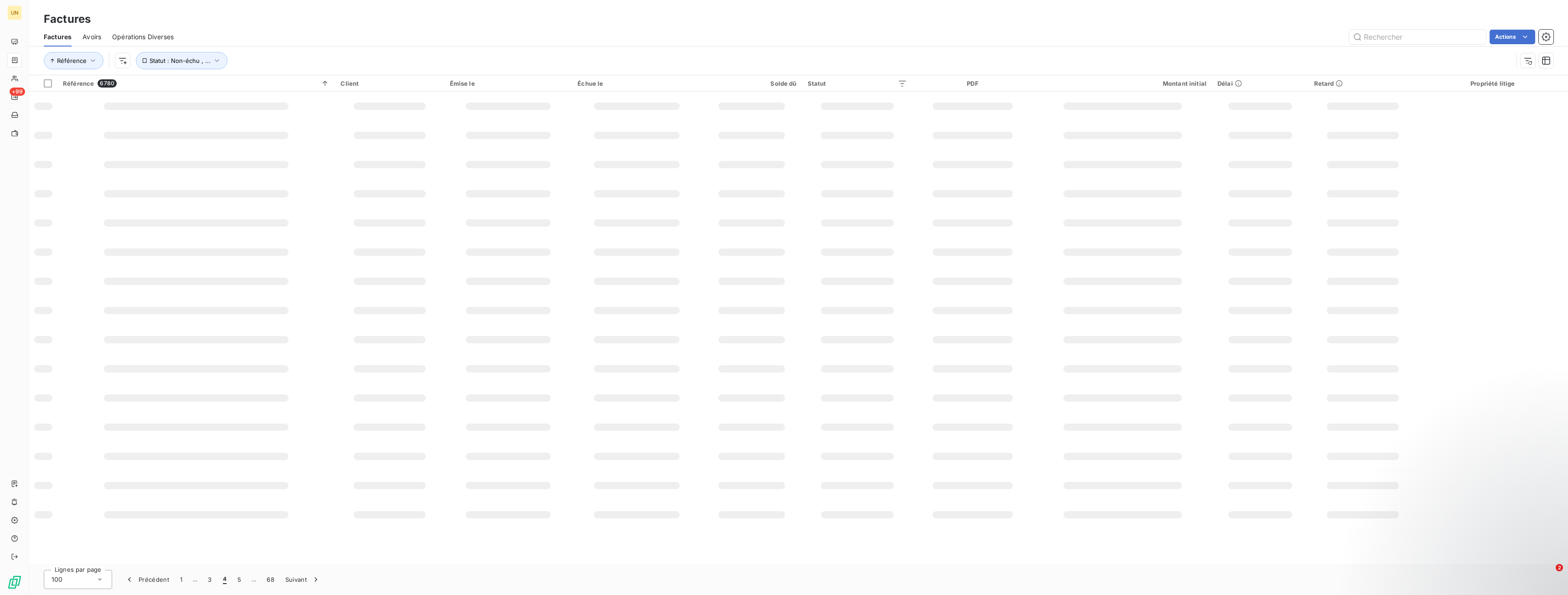
scroll to position [0, 0]
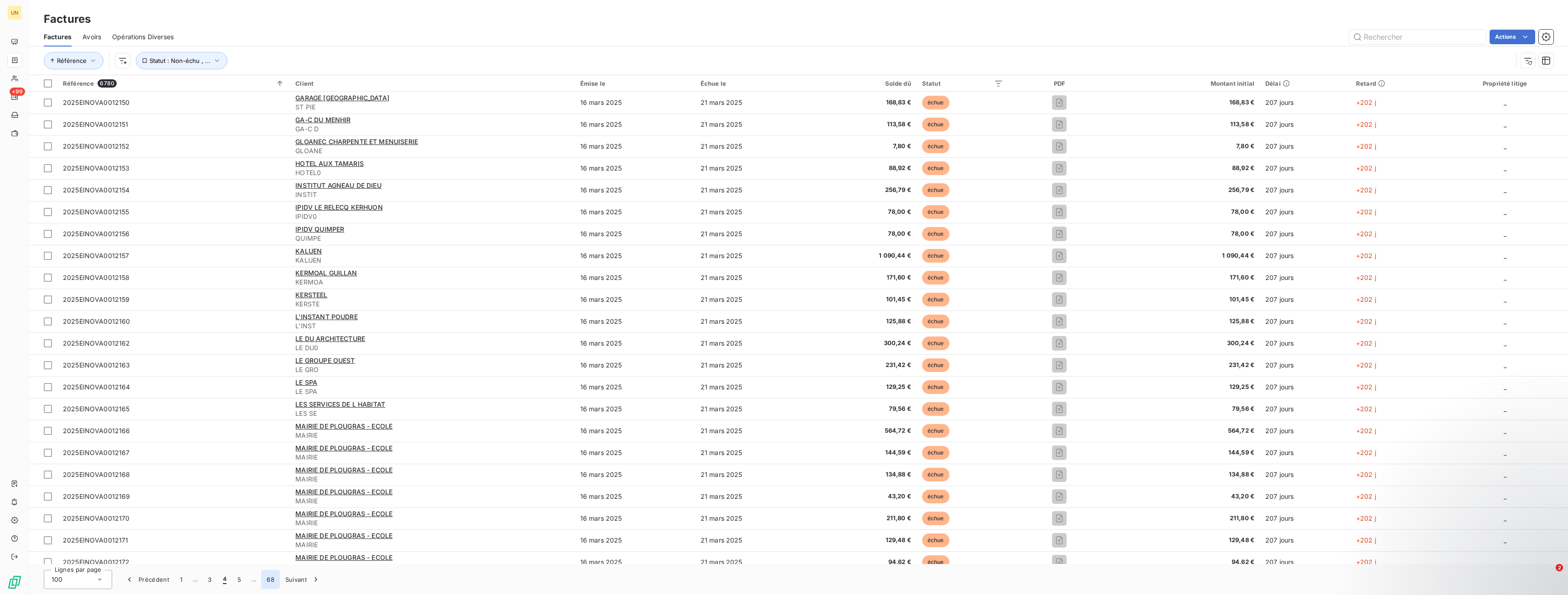
click at [266, 580] on button "68" at bounding box center [270, 579] width 19 height 19
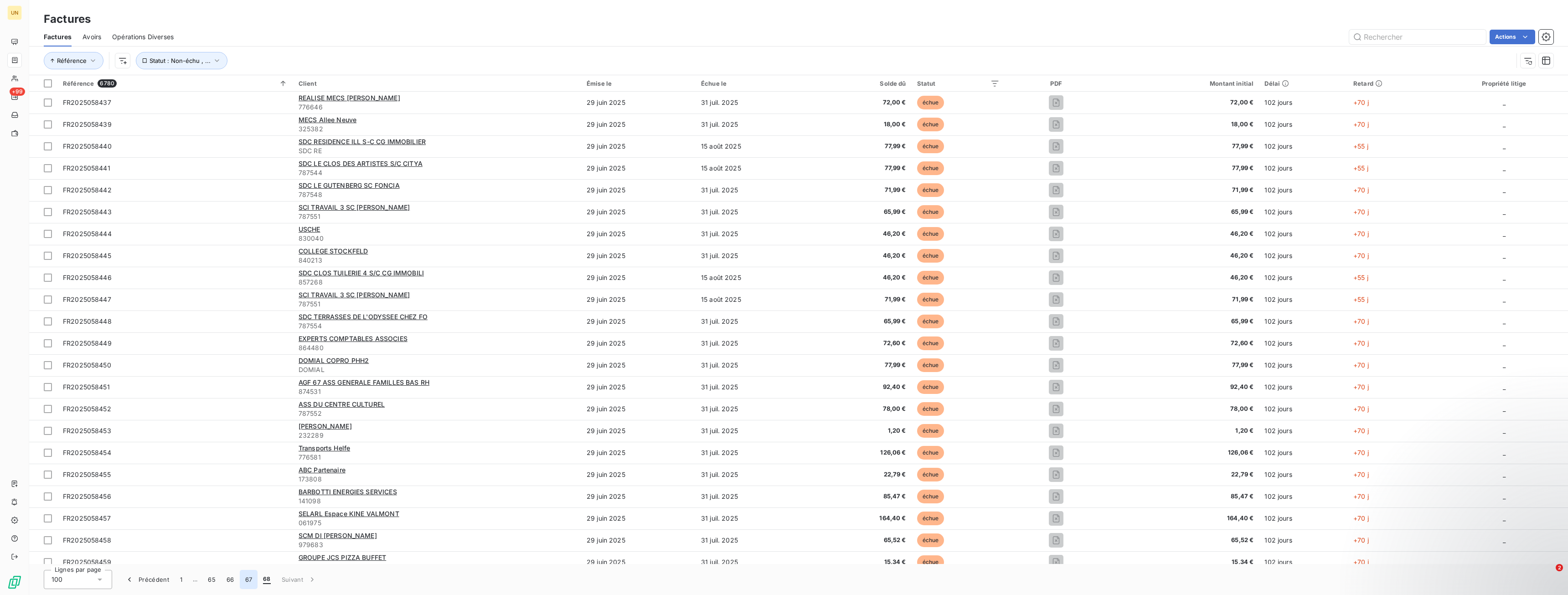
click at [245, 581] on button "67" at bounding box center [249, 579] width 18 height 19
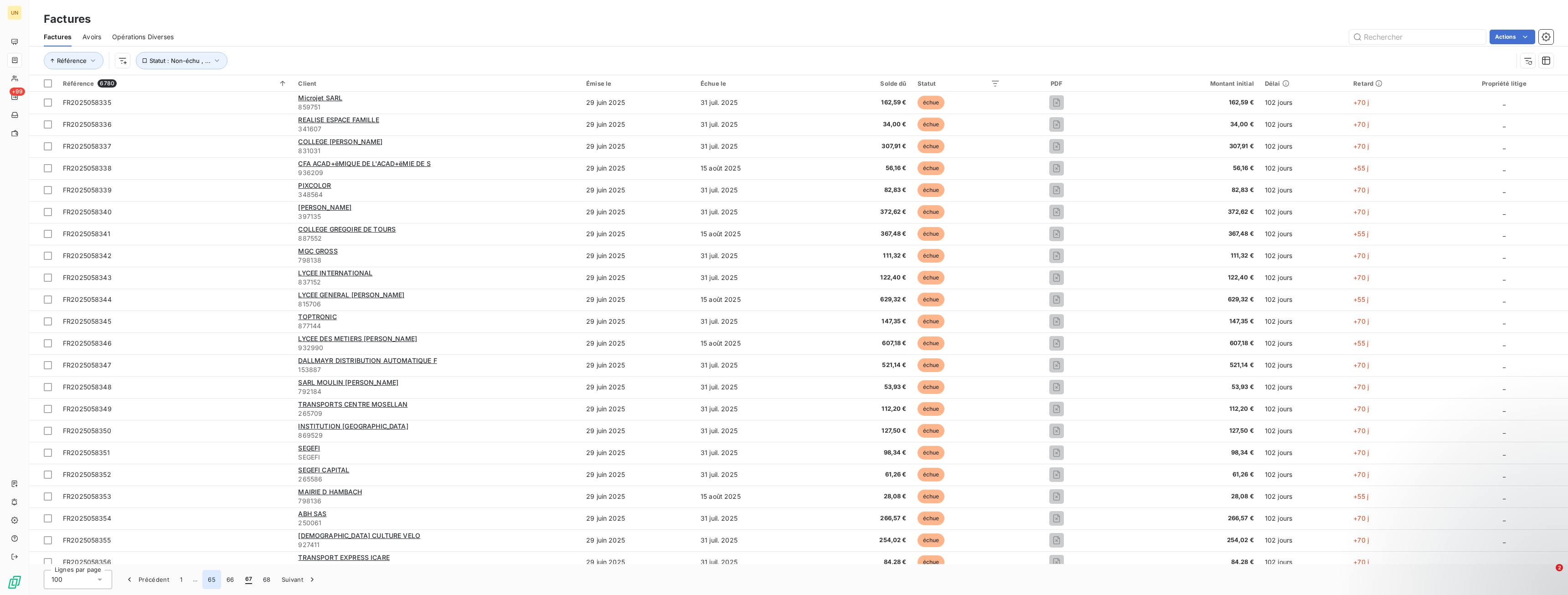
click at [211, 581] on button "65" at bounding box center [211, 579] width 19 height 19
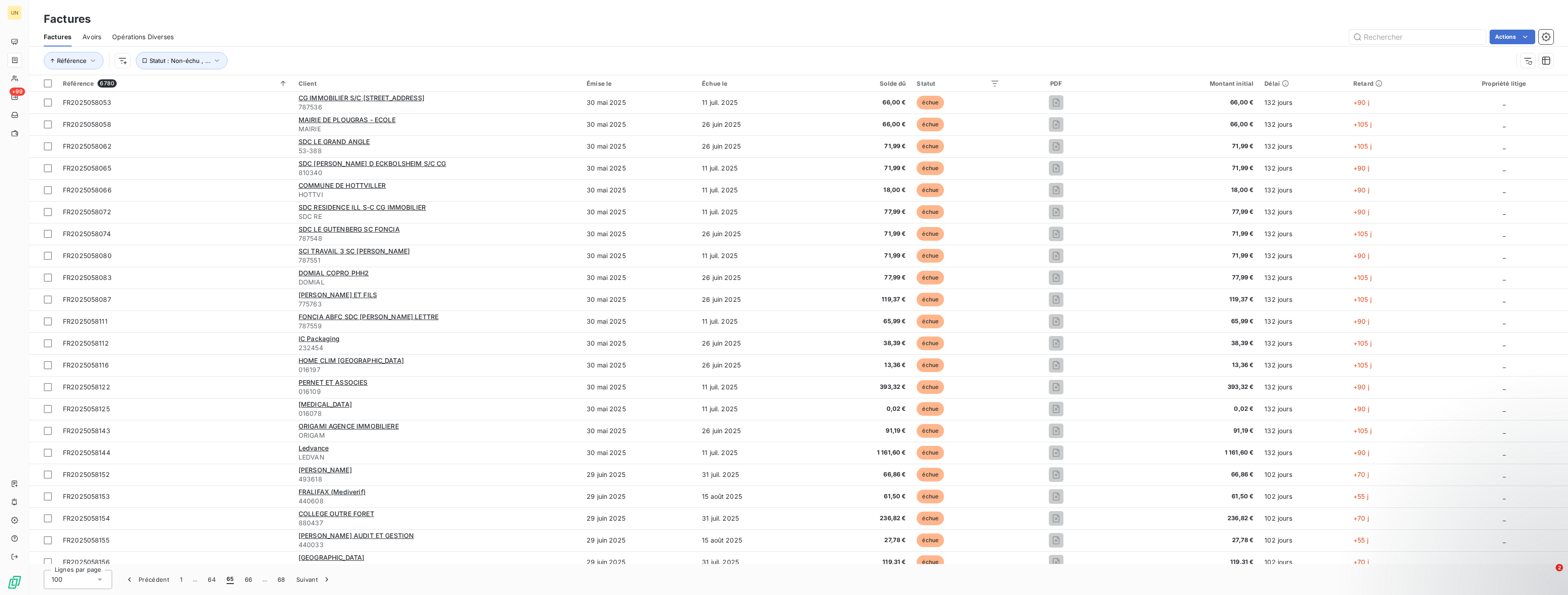
click at [195, 579] on span "…" at bounding box center [195, 580] width 15 height 15
click at [1438, 33] on input "text" at bounding box center [1418, 37] width 137 height 15
paste input "FAC 2024045036"
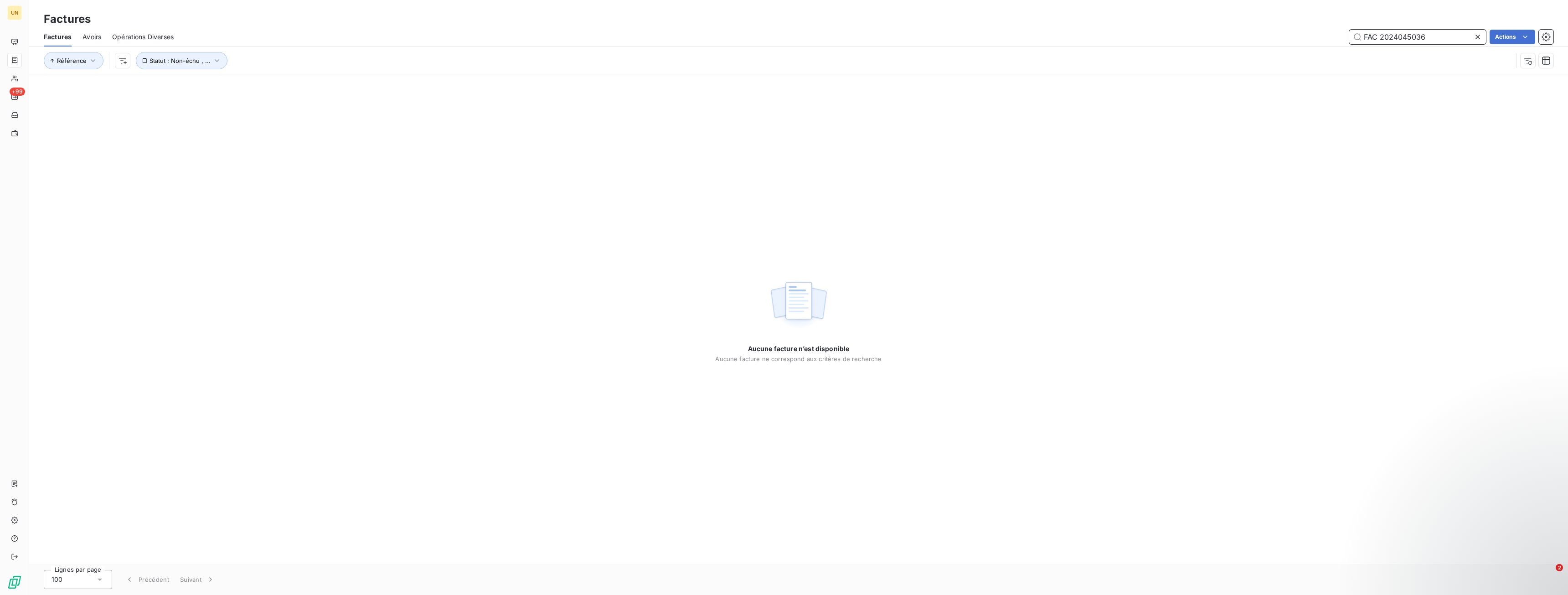
type input "FAC 2024045036"
click at [1478, 35] on icon at bounding box center [1477, 37] width 9 height 9
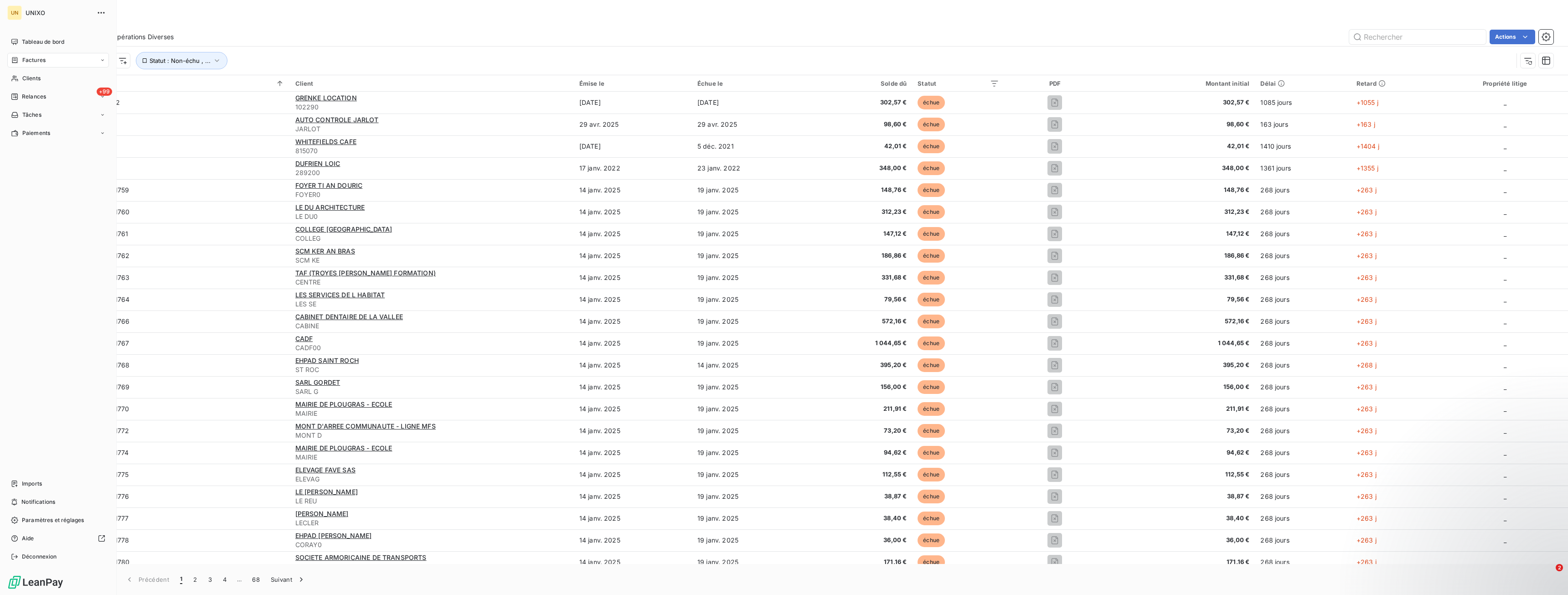
click at [30, 61] on span "Factures" at bounding box center [34, 60] width 23 height 8
click at [35, 78] on span "Factures" at bounding box center [33, 78] width 23 height 8
click at [54, 57] on div "Factures" at bounding box center [58, 60] width 102 height 15
click at [32, 96] on span "Avoirs" at bounding box center [30, 96] width 16 height 8
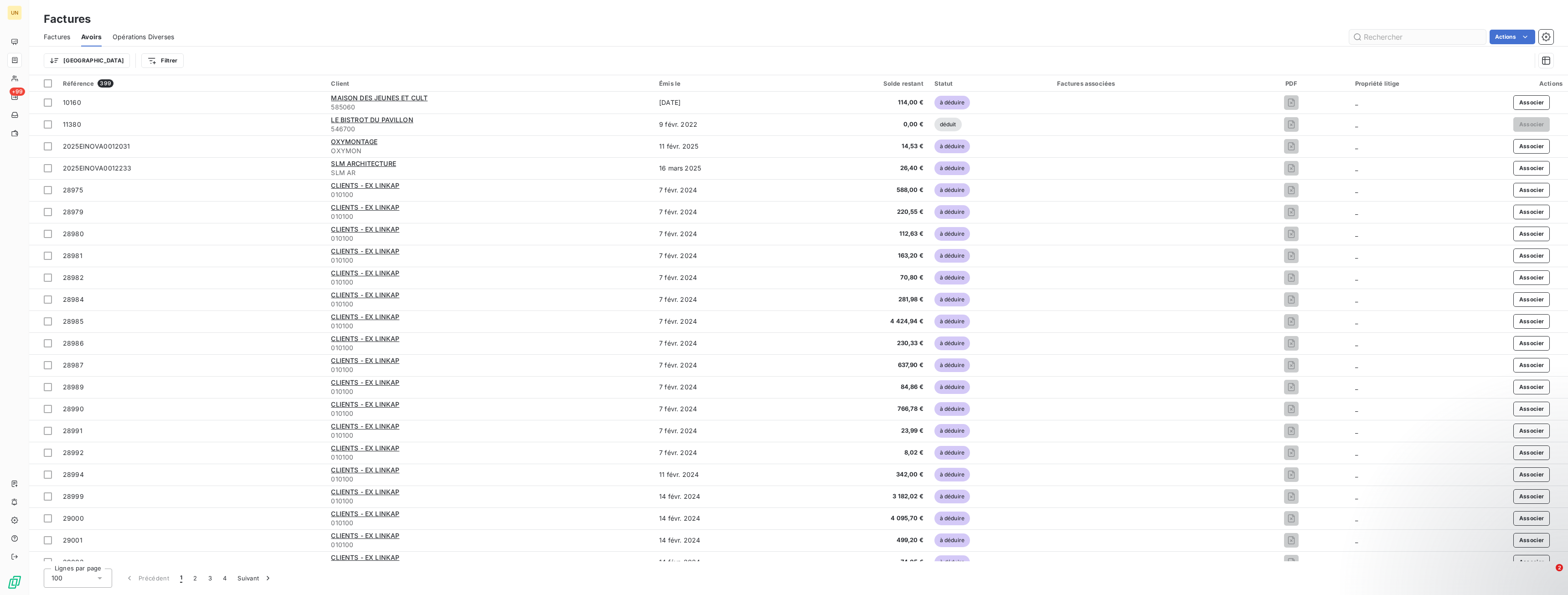
click at [1387, 37] on input "text" at bounding box center [1418, 37] width 137 height 15
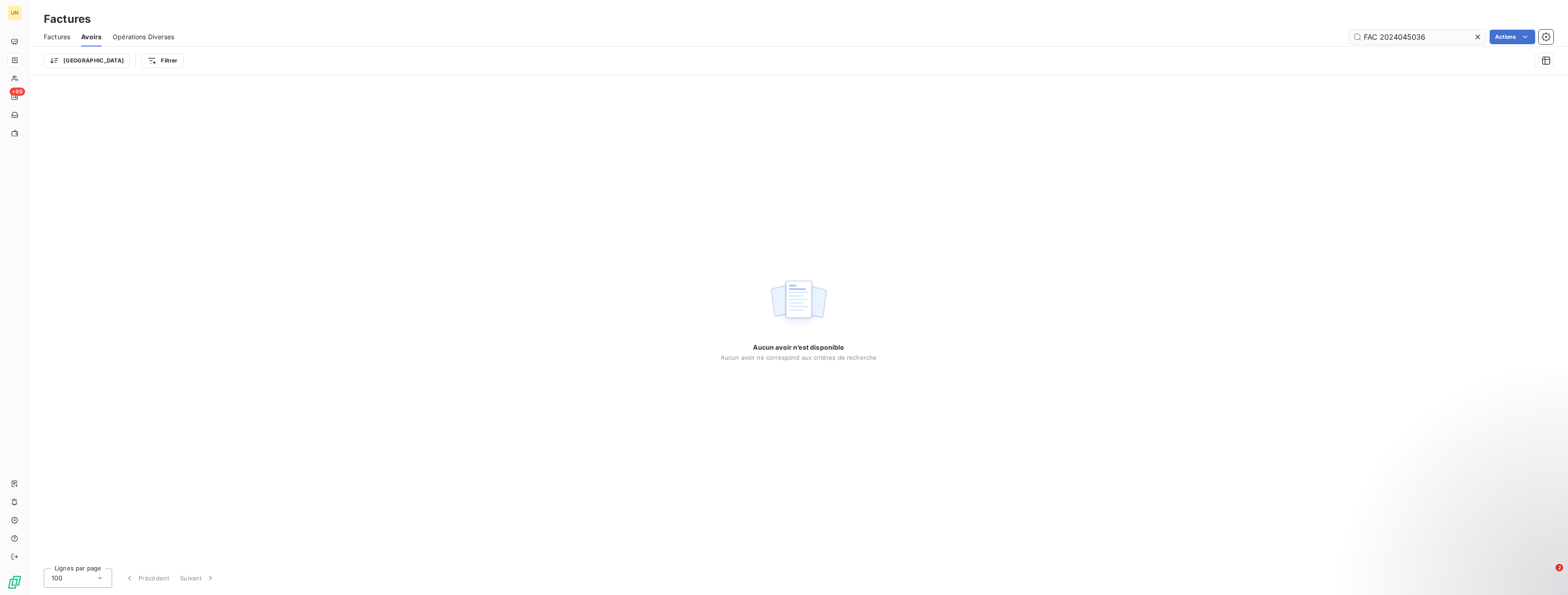
type input "FAC 2024045036"
click at [37, 61] on span "Factures" at bounding box center [34, 60] width 23 height 8
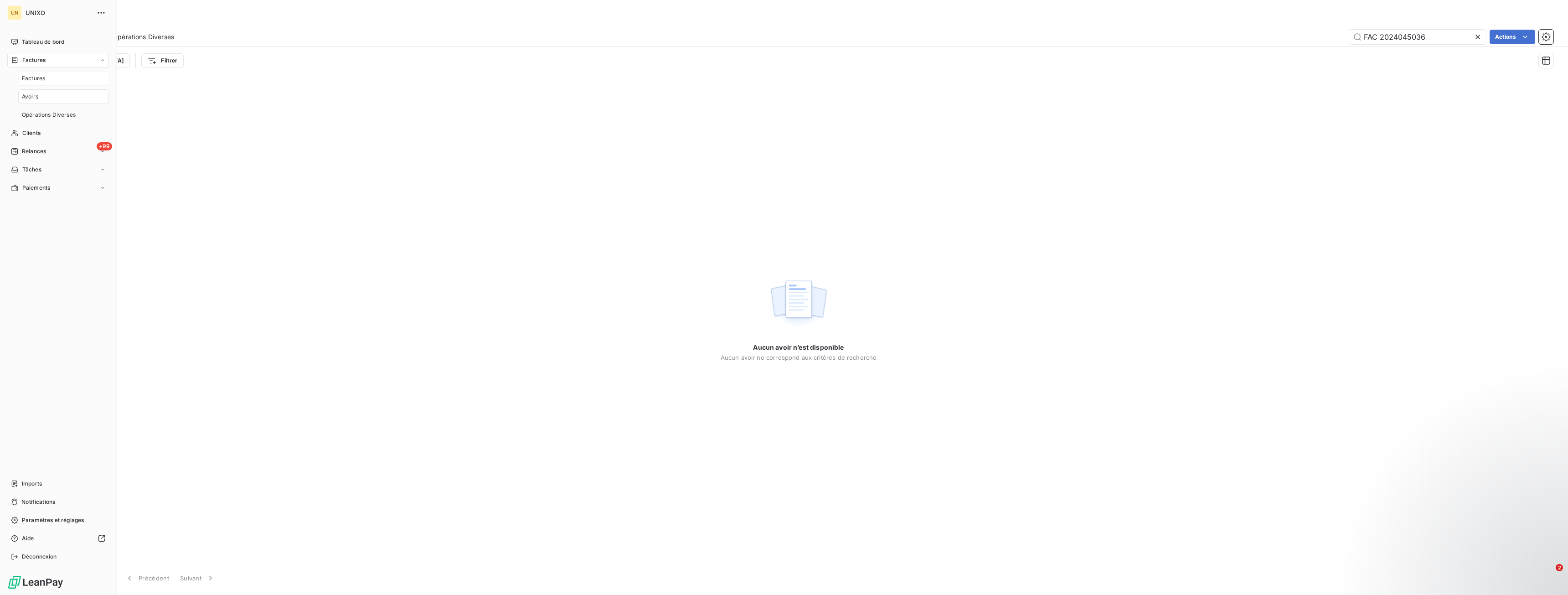
click at [30, 77] on span "Factures" at bounding box center [33, 78] width 23 height 8
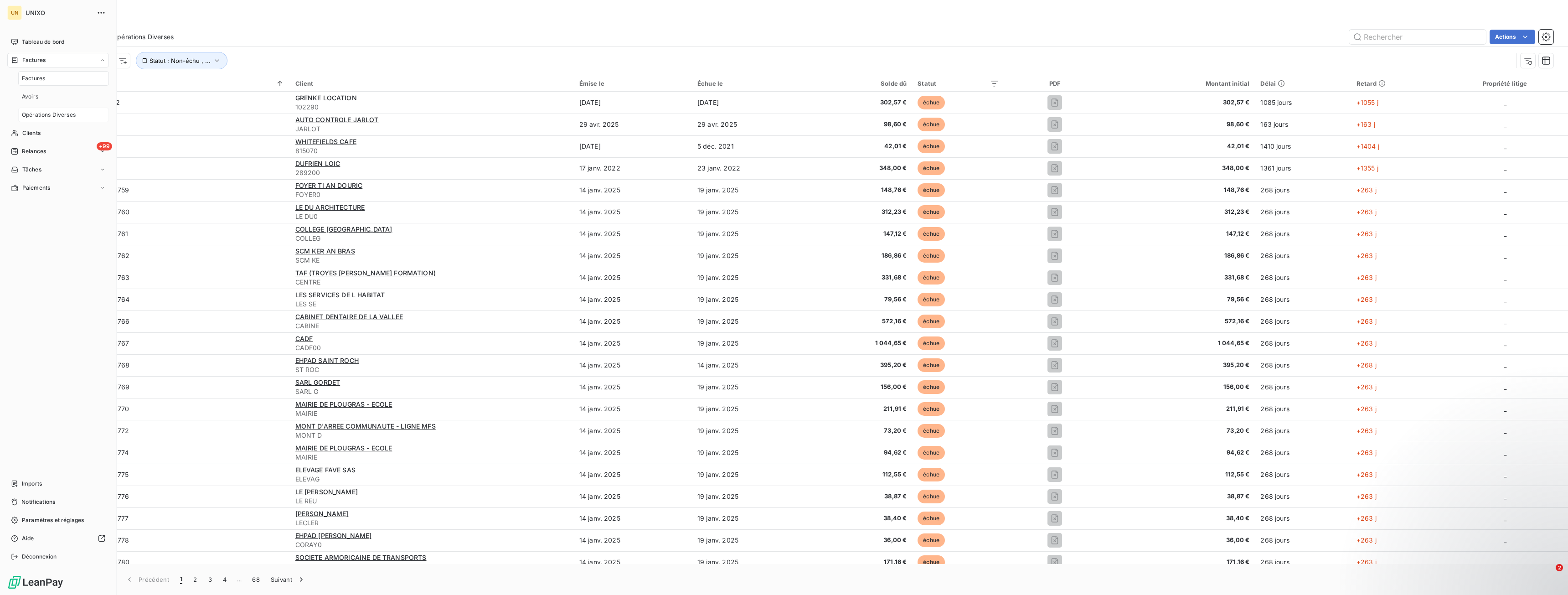
click at [39, 114] on span "Opérations Diverses" at bounding box center [49, 114] width 54 height 8
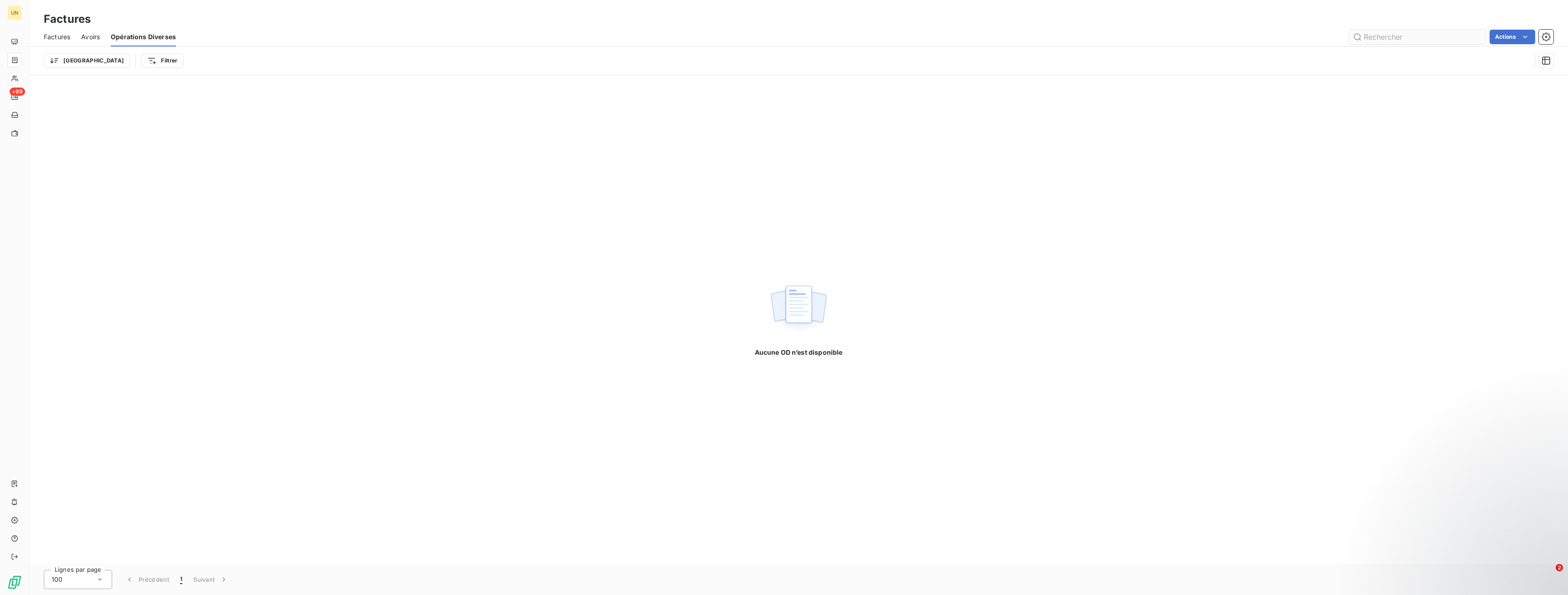
click at [1407, 35] on input "text" at bounding box center [1418, 37] width 137 height 15
type input "FAC 2024045036"
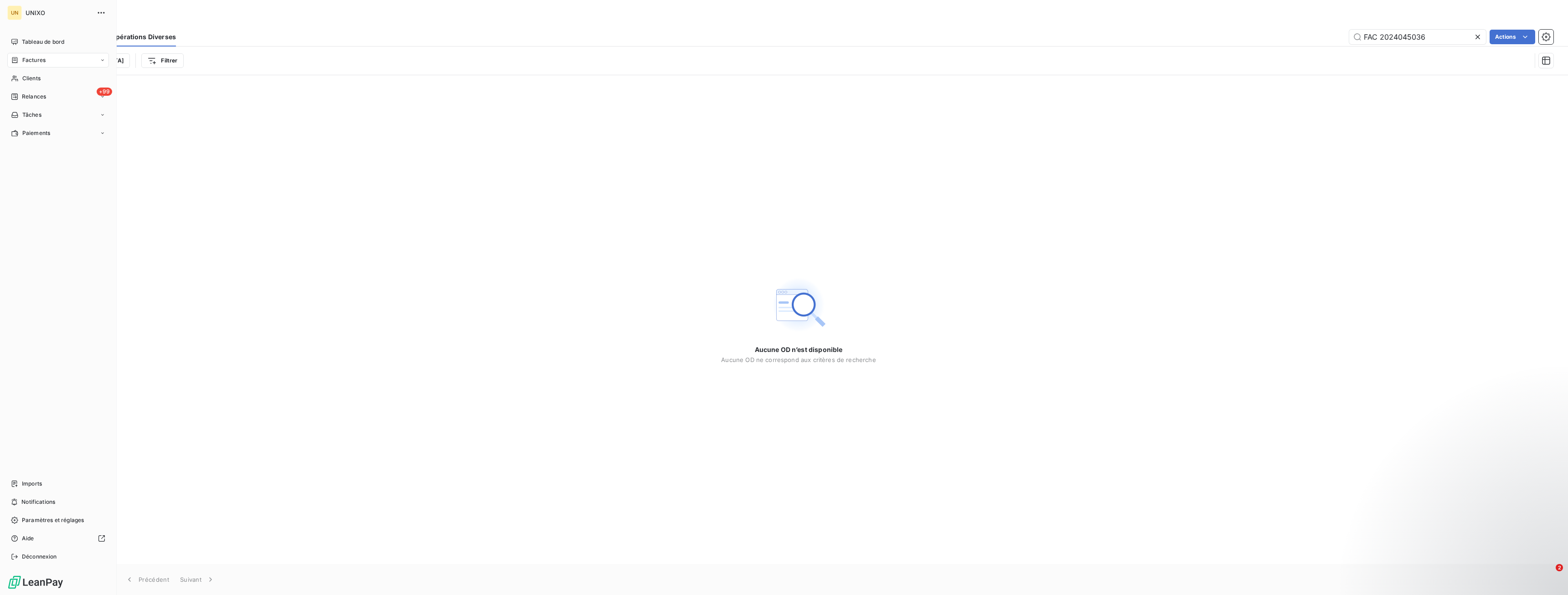
click at [32, 58] on span "Factures" at bounding box center [34, 60] width 23 height 8
click at [34, 79] on span "Factures" at bounding box center [33, 78] width 23 height 8
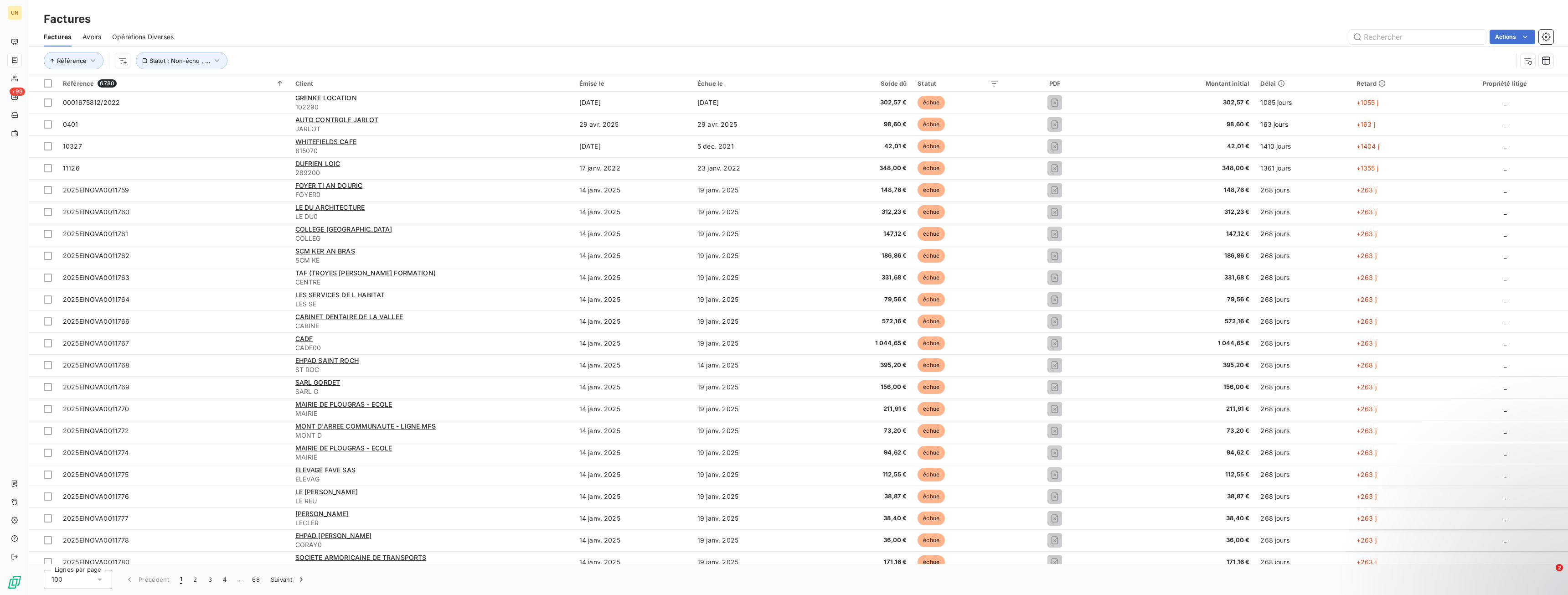
click at [101, 578] on icon at bounding box center [100, 579] width 9 height 9
click at [96, 582] on icon at bounding box center [100, 579] width 9 height 9
click at [239, 578] on span "…" at bounding box center [239, 580] width 15 height 15
click at [226, 580] on button "4" at bounding box center [225, 579] width 15 height 19
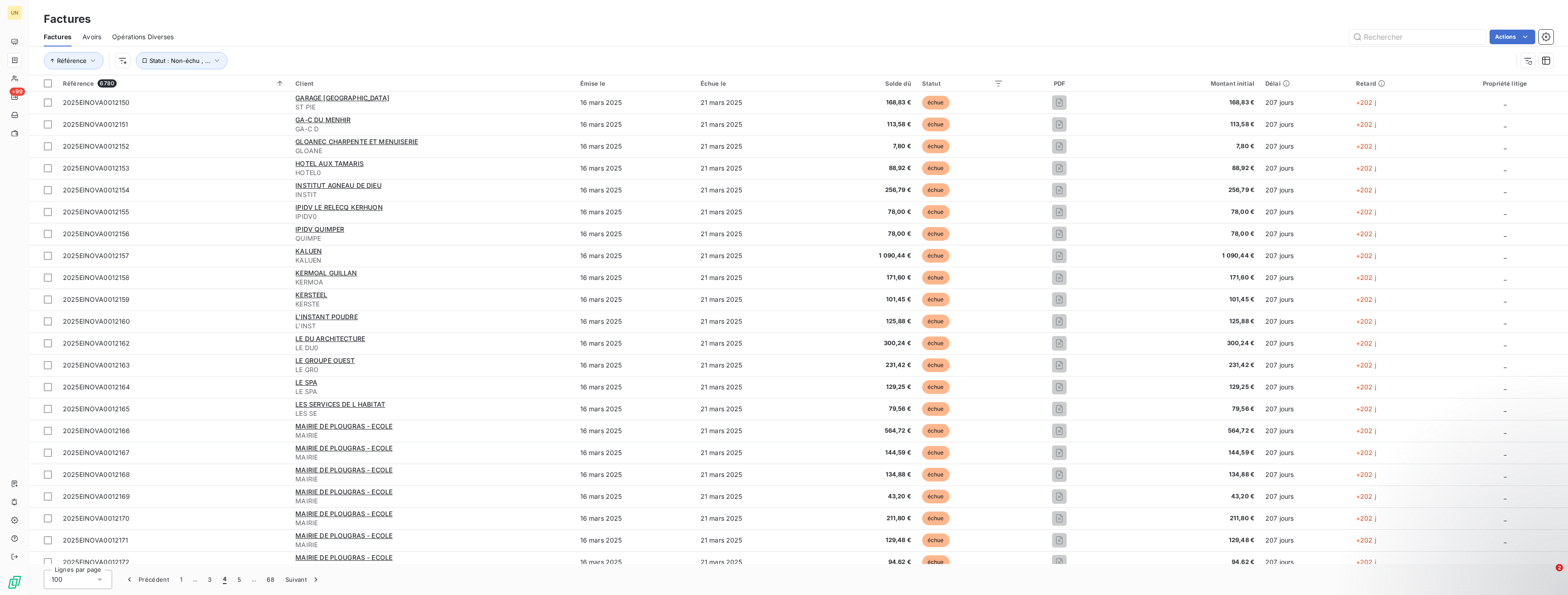
click at [257, 582] on span "…" at bounding box center [254, 580] width 15 height 15
click at [240, 582] on button "5" at bounding box center [239, 579] width 15 height 19
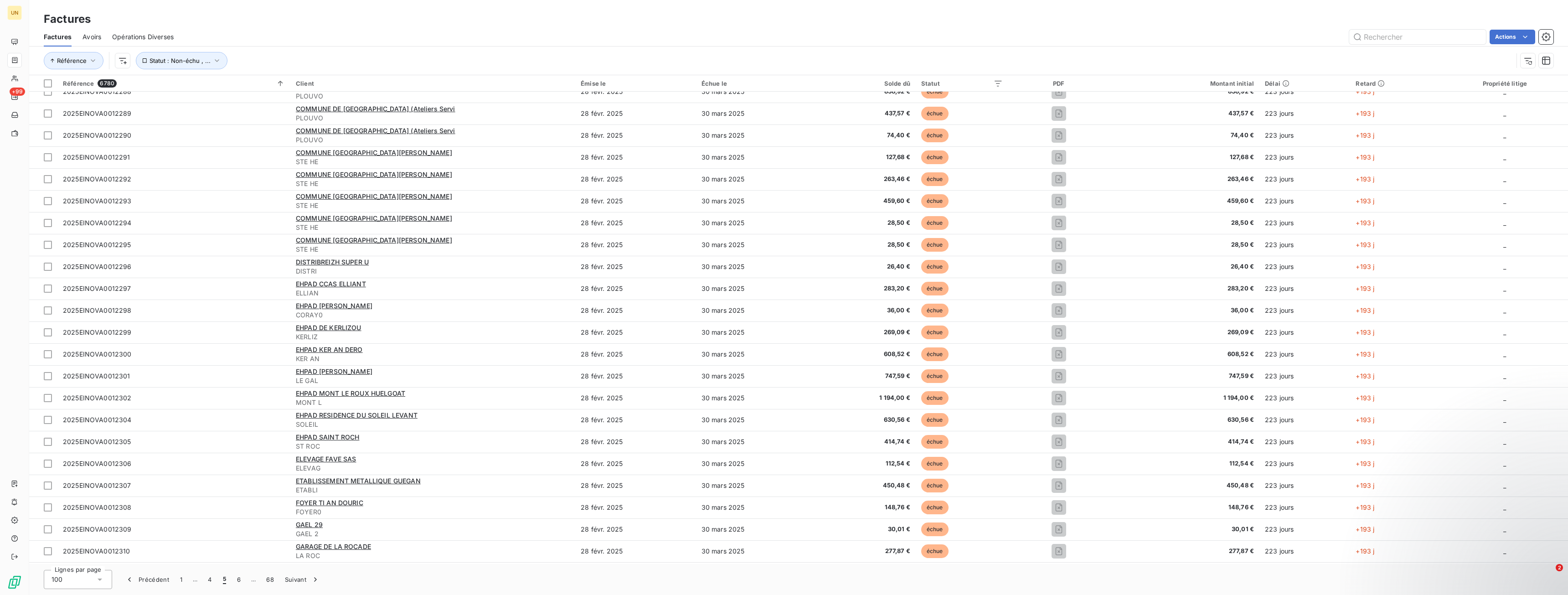
scroll to position [502, 0]
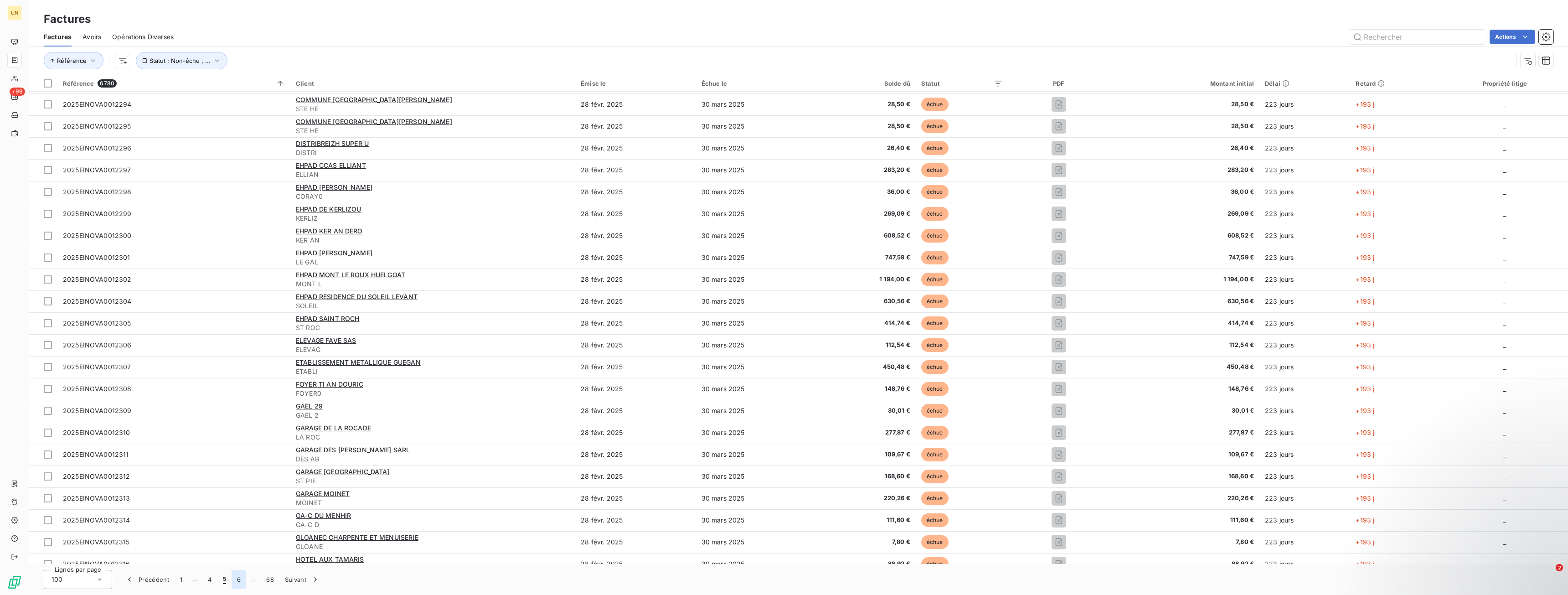
click at [240, 580] on button "6" at bounding box center [239, 579] width 15 height 19
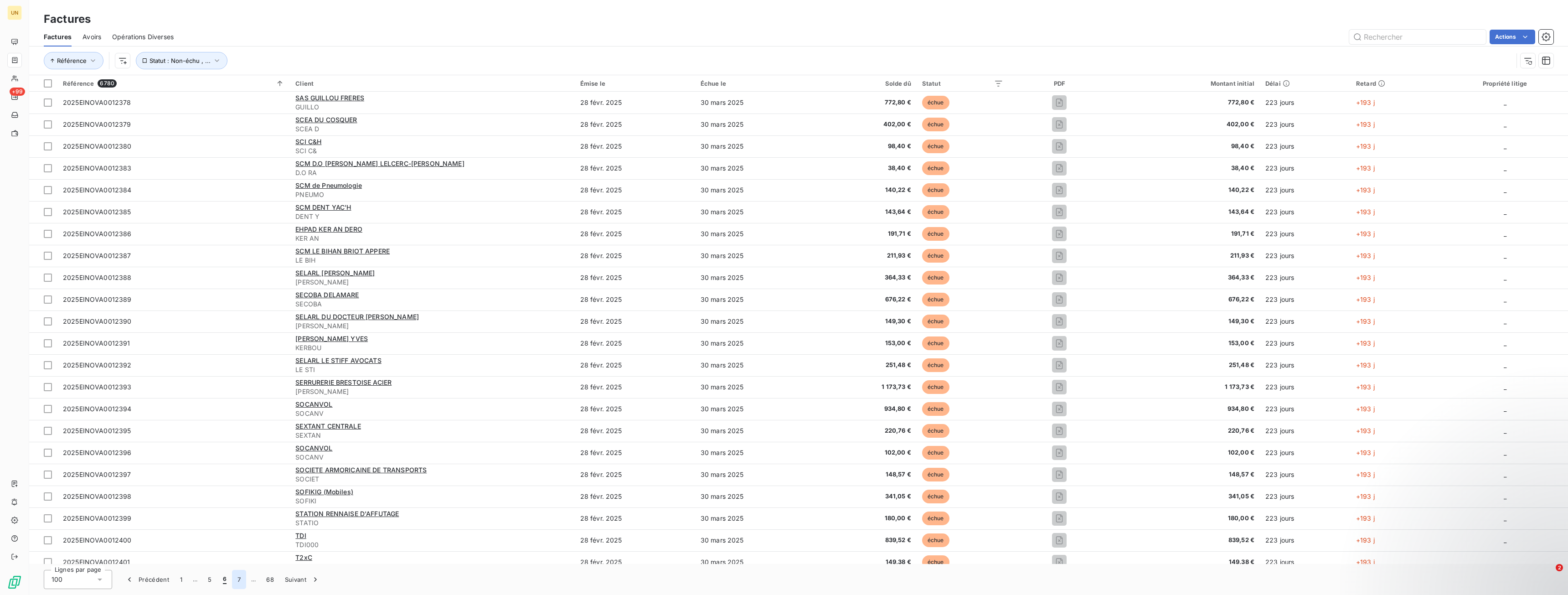
click at [240, 580] on button "7" at bounding box center [239, 579] width 14 height 19
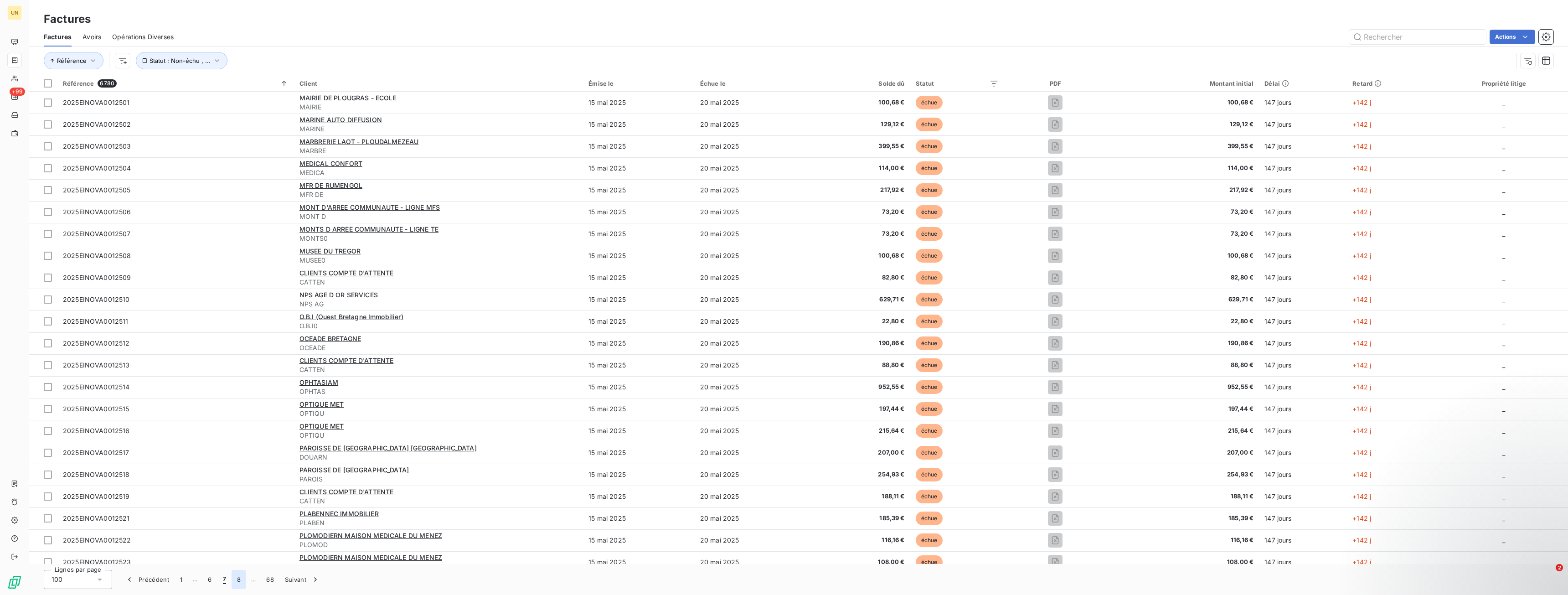
click at [240, 580] on button "8" at bounding box center [239, 579] width 15 height 19
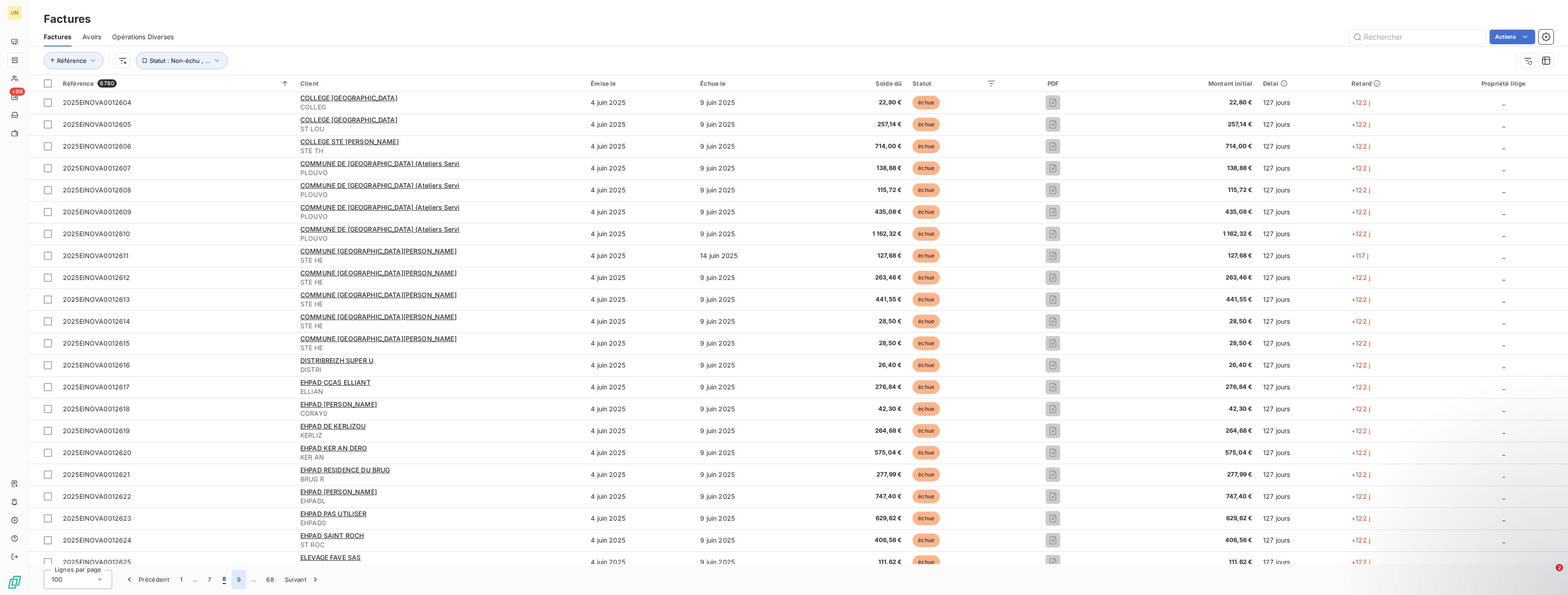
click at [240, 580] on button "9" at bounding box center [239, 579] width 15 height 19
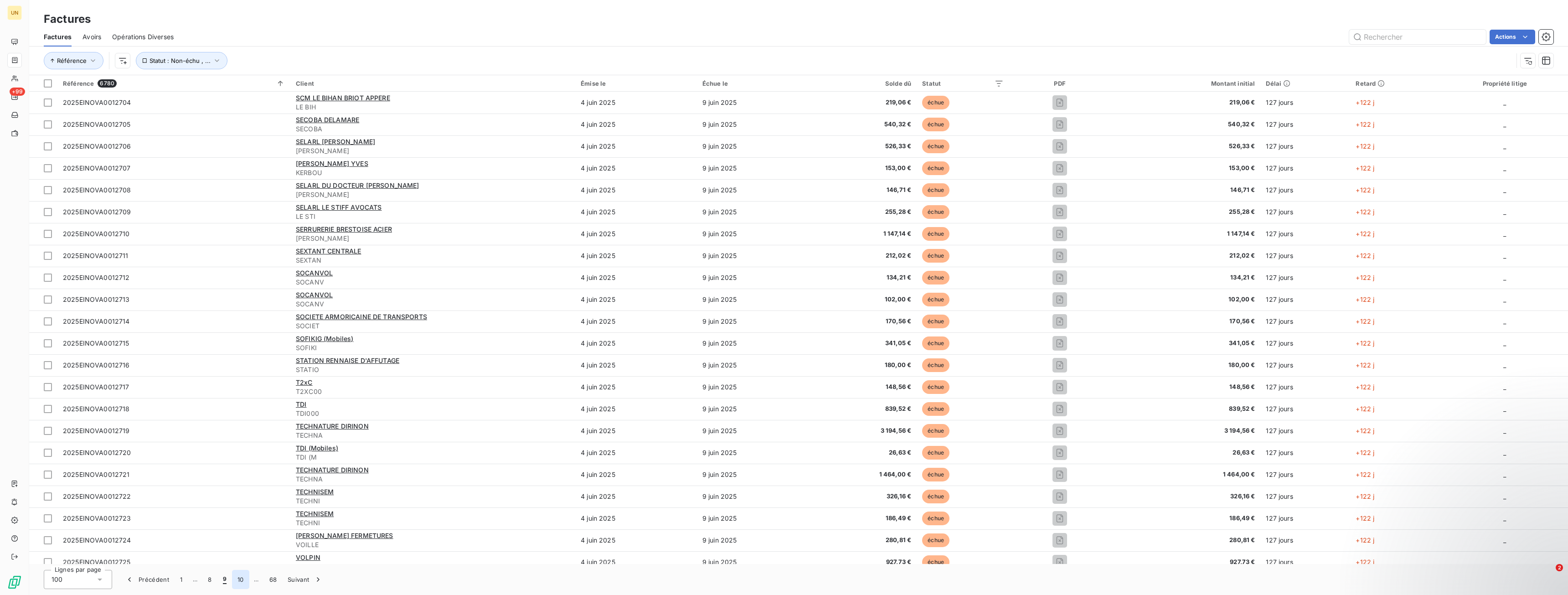
click at [240, 580] on button "10" at bounding box center [240, 579] width 17 height 19
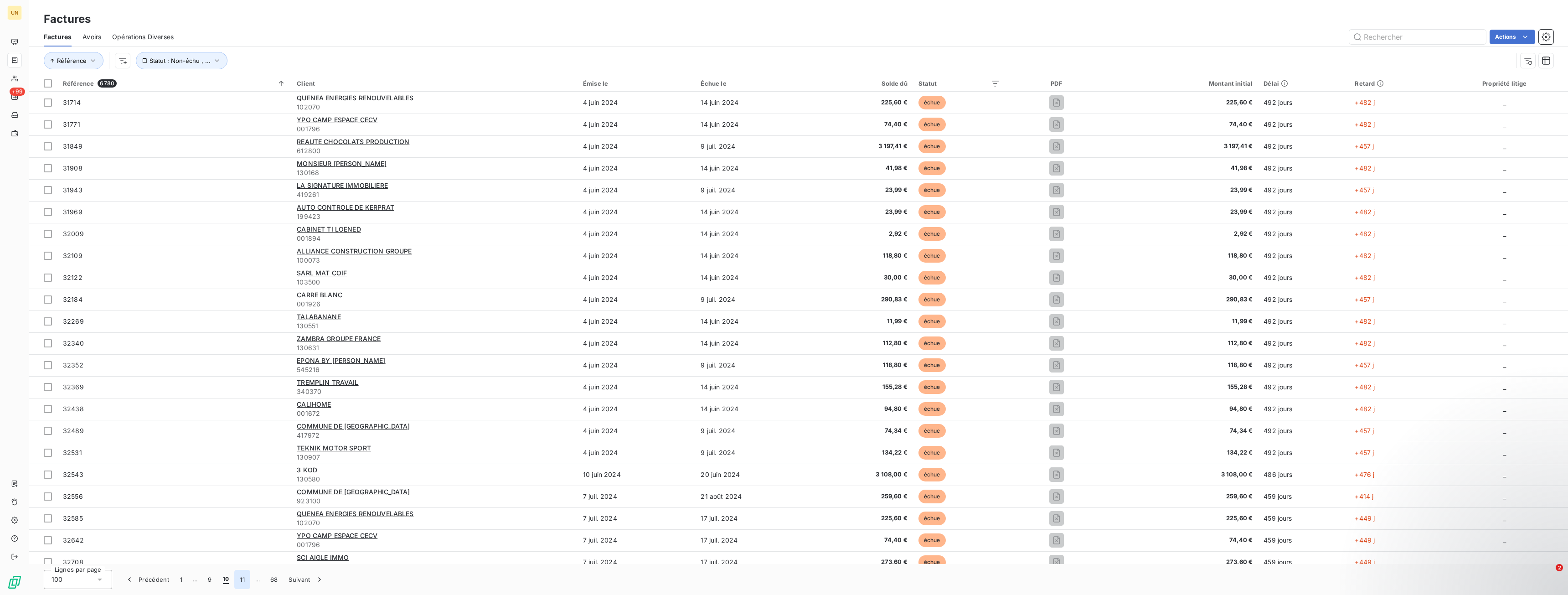
click at [240, 580] on button "11" at bounding box center [242, 579] width 16 height 19
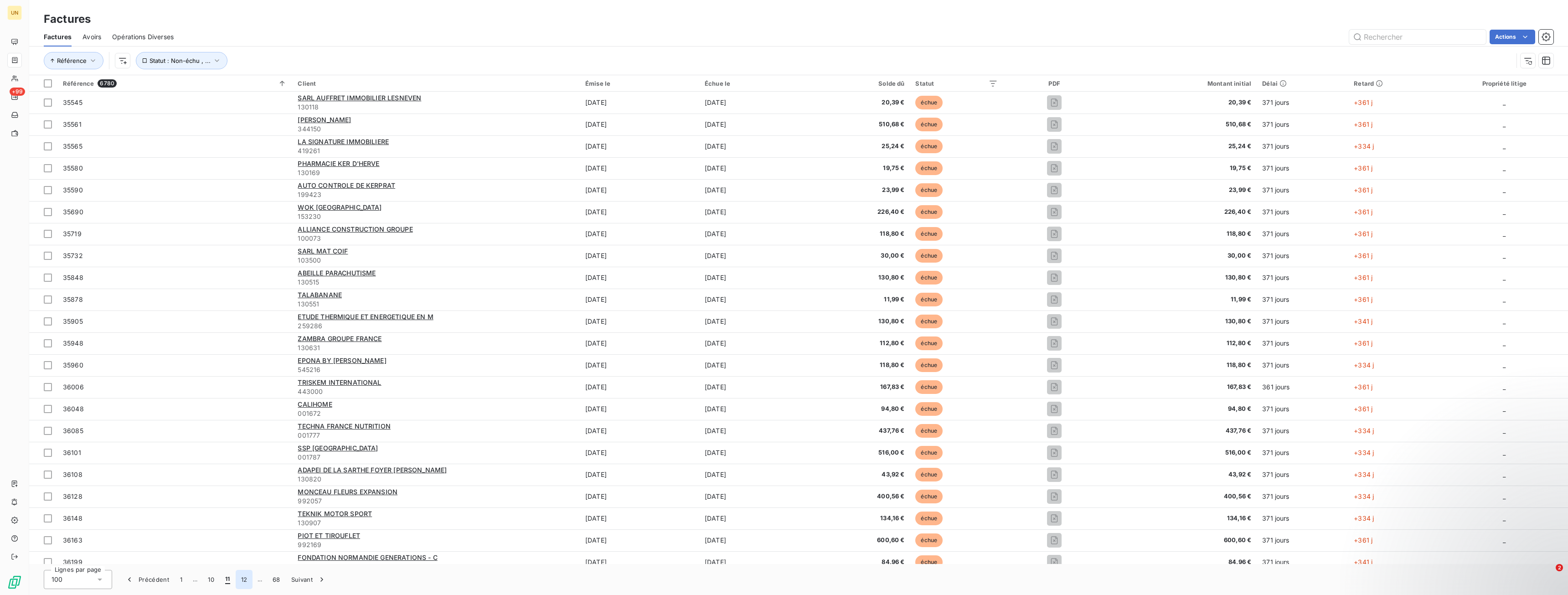
click at [240, 580] on button "12" at bounding box center [244, 579] width 17 height 19
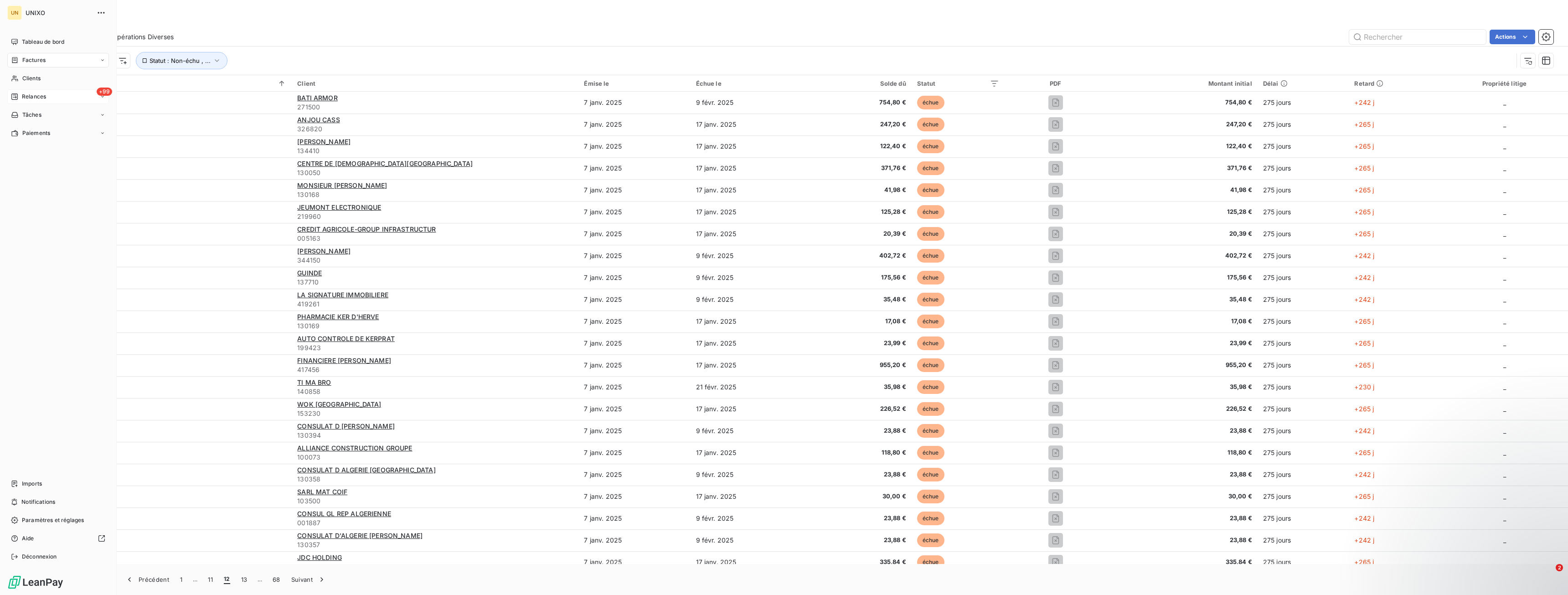
click at [97, 98] on div "+99 Relances" at bounding box center [58, 97] width 102 height 15
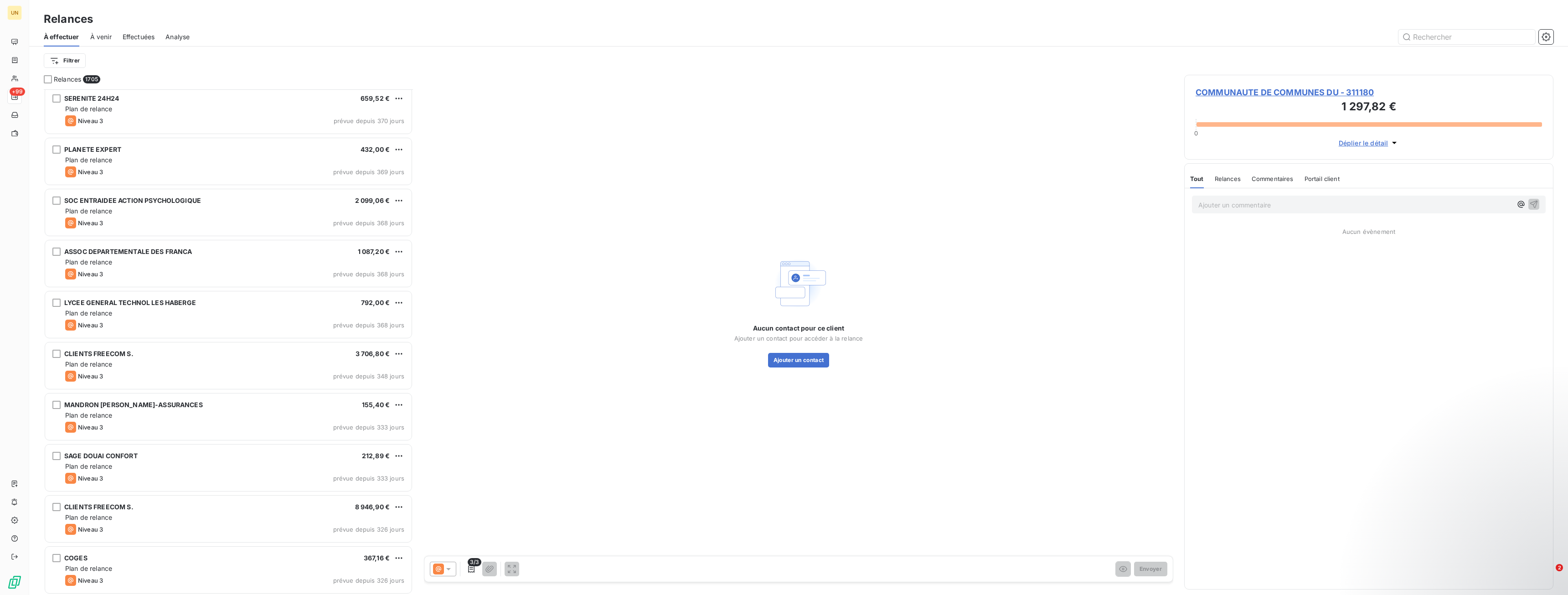
scroll to position [867, 0]
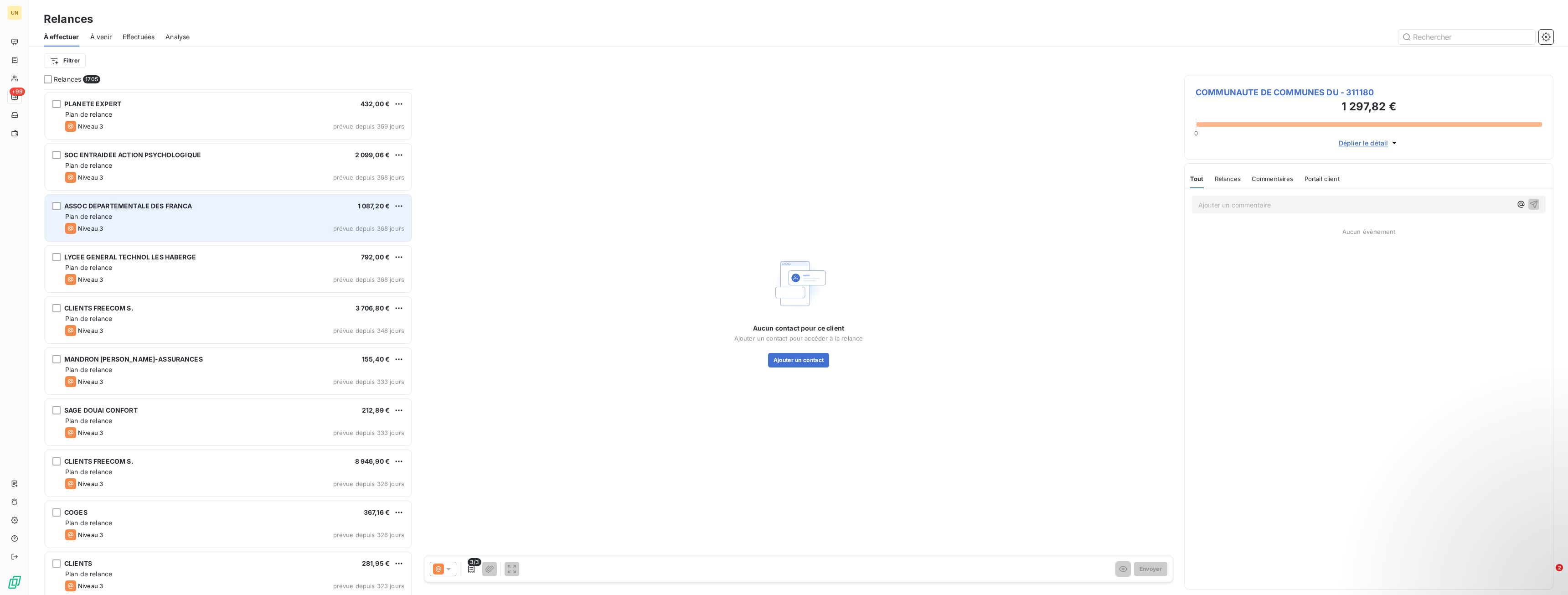
click at [194, 220] on div "Plan de relance" at bounding box center [234, 216] width 339 height 9
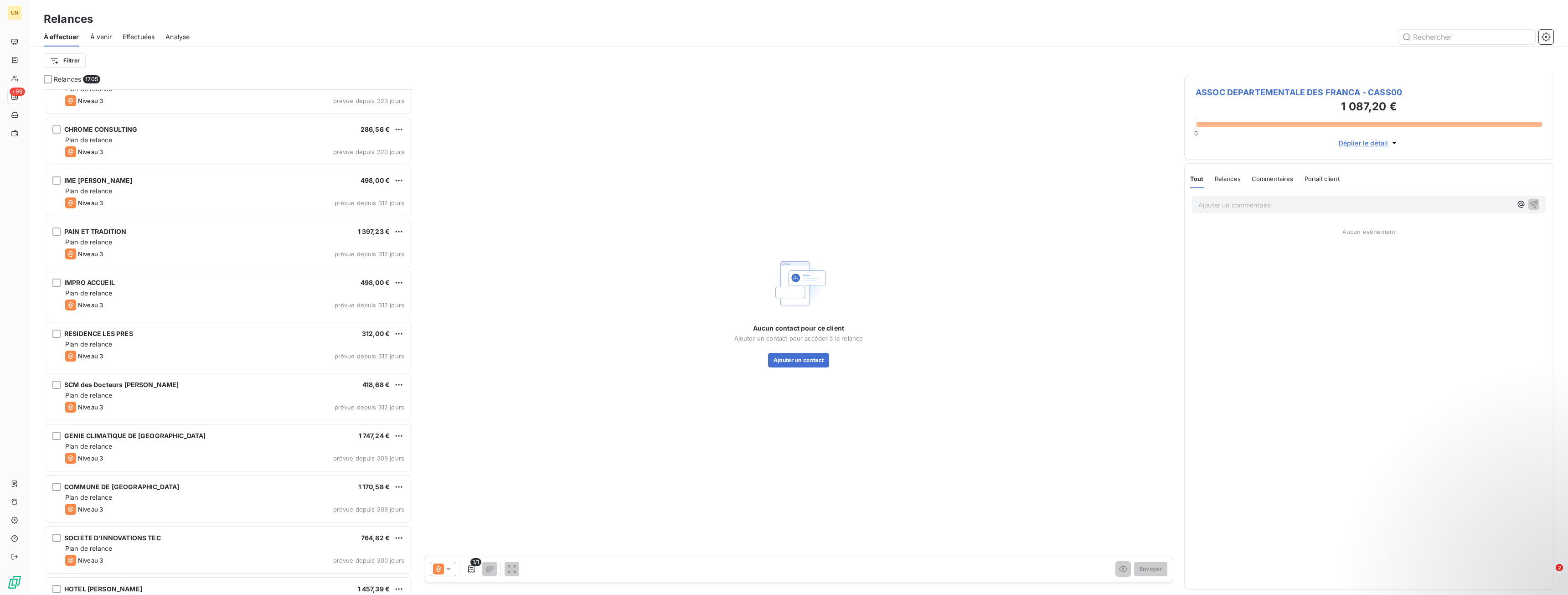
scroll to position [1368, 0]
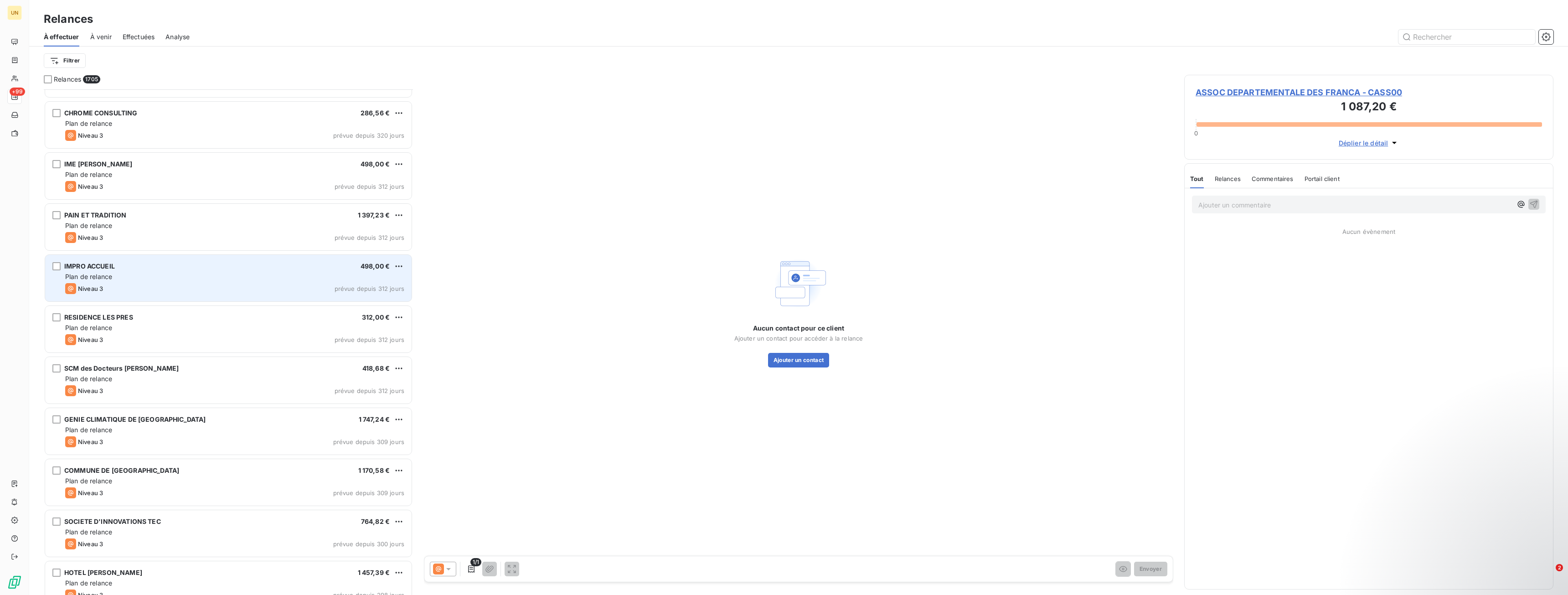
click at [181, 283] on div "IMPRO ACCUEIL 498,00 € Plan de relance Niveau 3 prévue depuis 312 jours" at bounding box center [228, 278] width 366 height 46
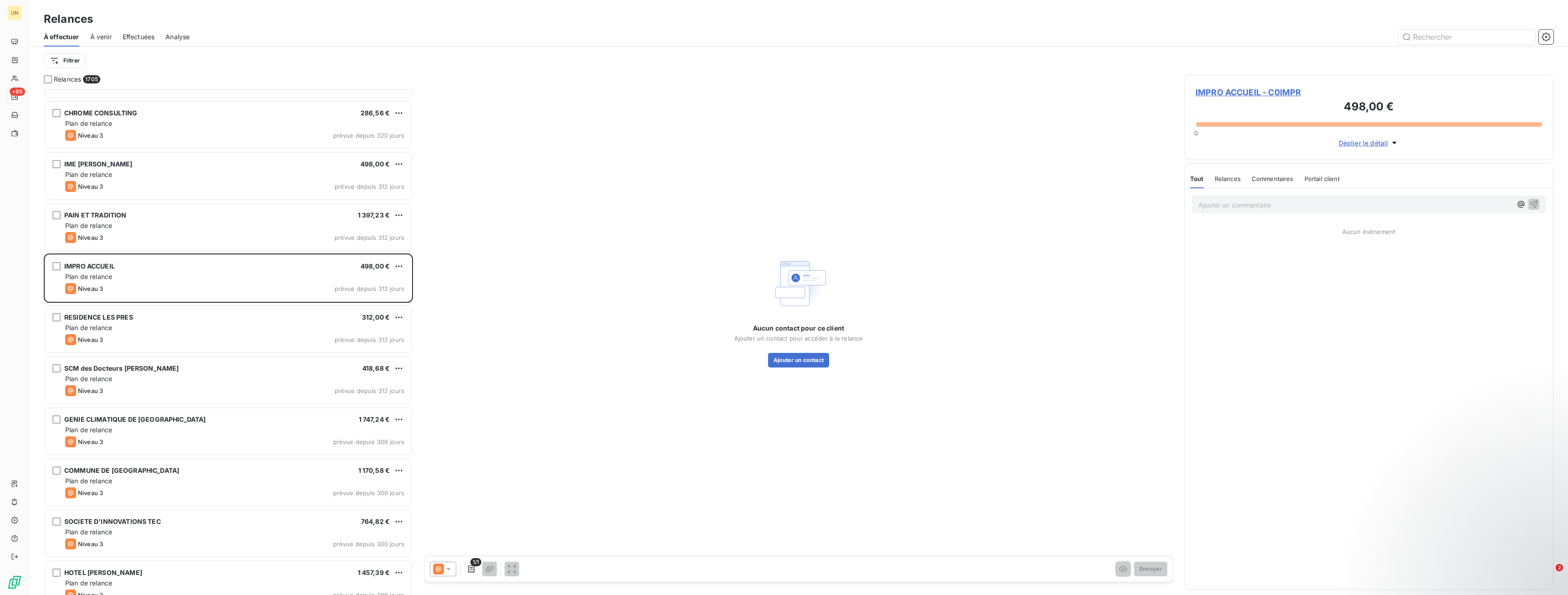
click at [1388, 143] on button "Déplier le détail" at bounding box center [1369, 143] width 66 height 10
click at [1222, 206] on span "Relances" at bounding box center [1228, 204] width 26 height 7
click at [1271, 206] on span "Commentaires" at bounding box center [1273, 204] width 42 height 7
click at [1323, 205] on span "Portail client" at bounding box center [1323, 204] width 35 height 7
click at [1202, 203] on span "Tout" at bounding box center [1196, 204] width 13 height 7
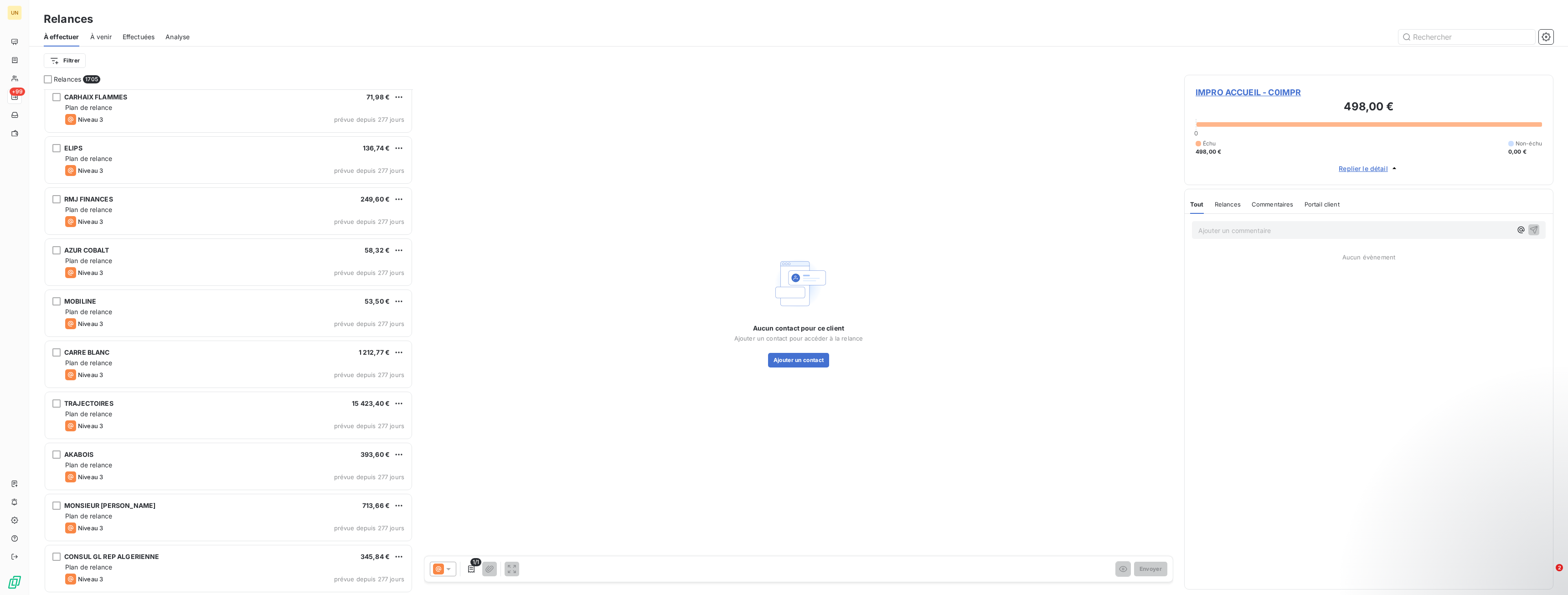
scroll to position [2828, 0]
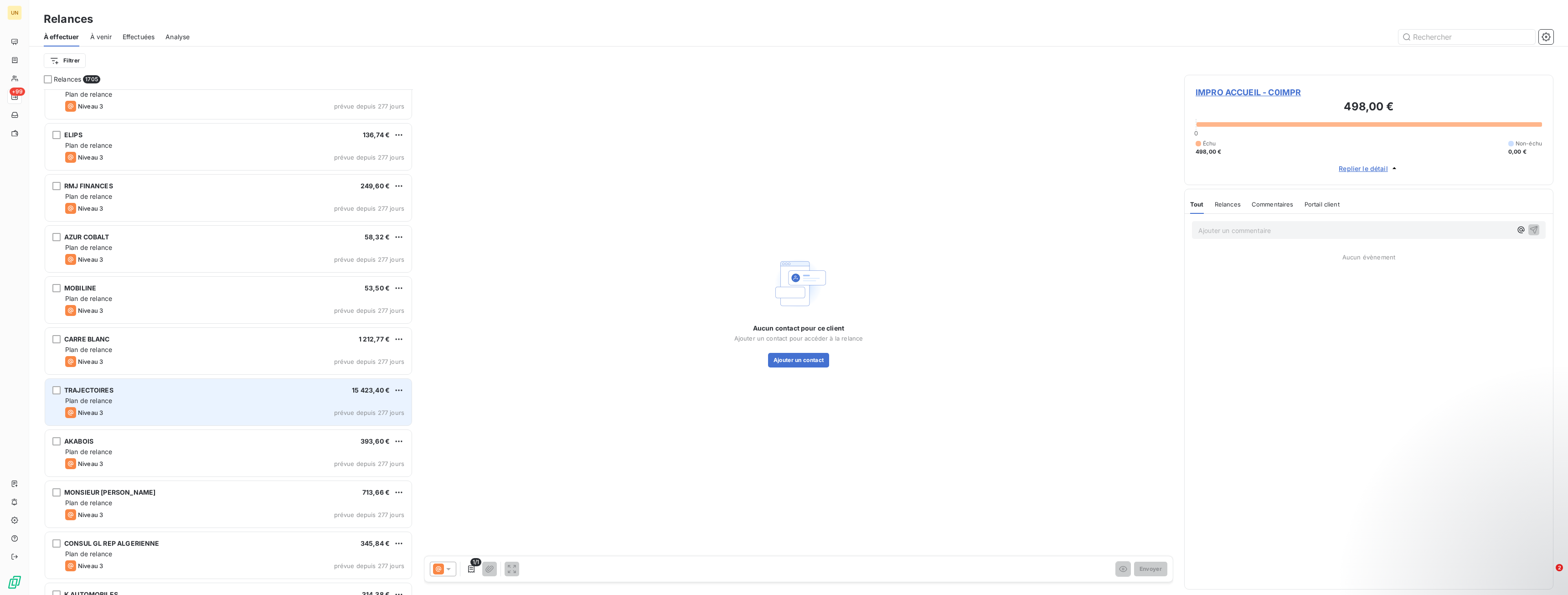
click at [205, 396] on div "Plan de relance" at bounding box center [234, 401] width 339 height 9
